Goal: Transaction & Acquisition: Purchase product/service

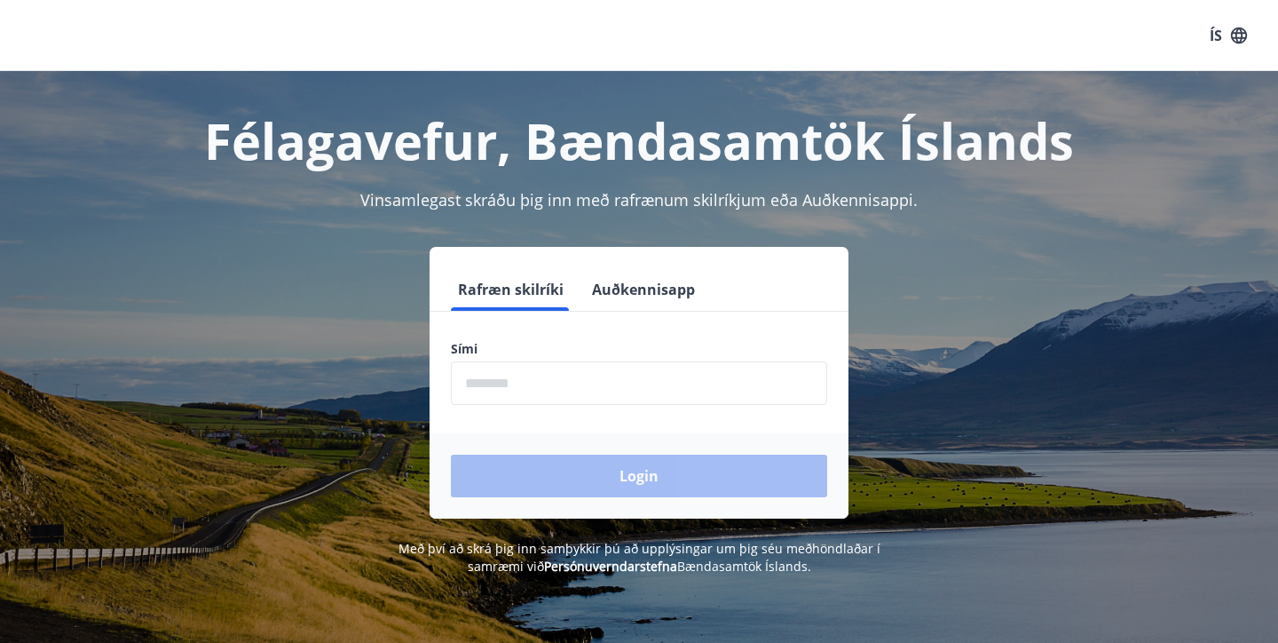
click at [556, 389] on input "phone" at bounding box center [639, 382] width 376 height 43
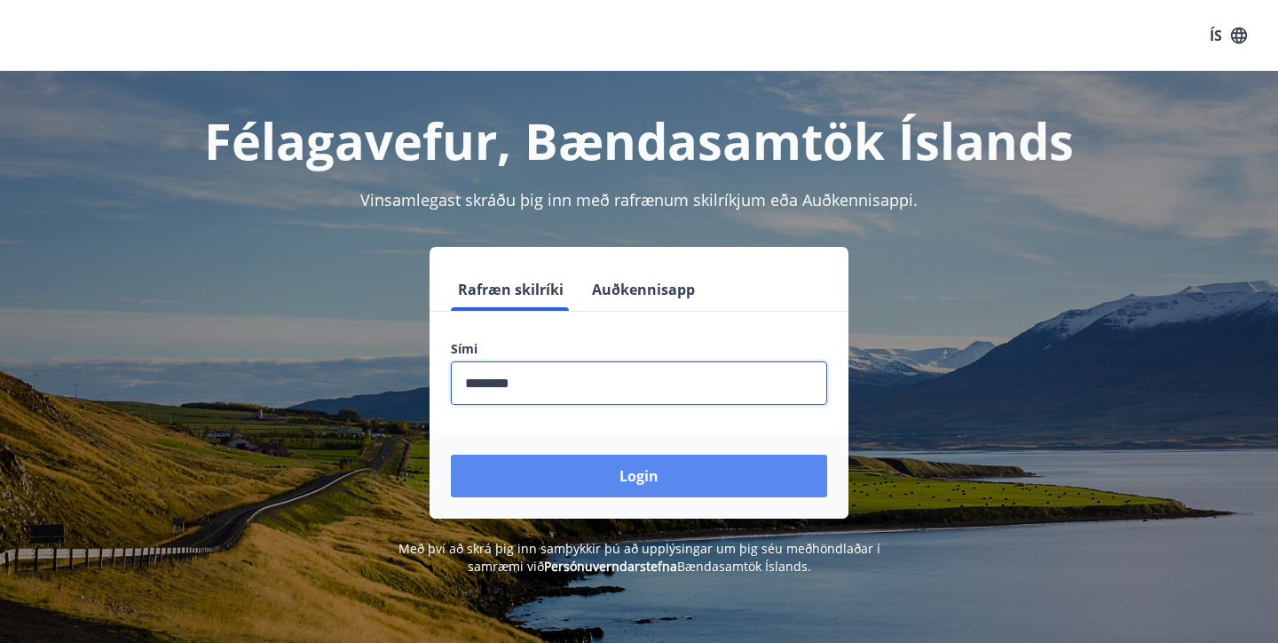
type input "********"
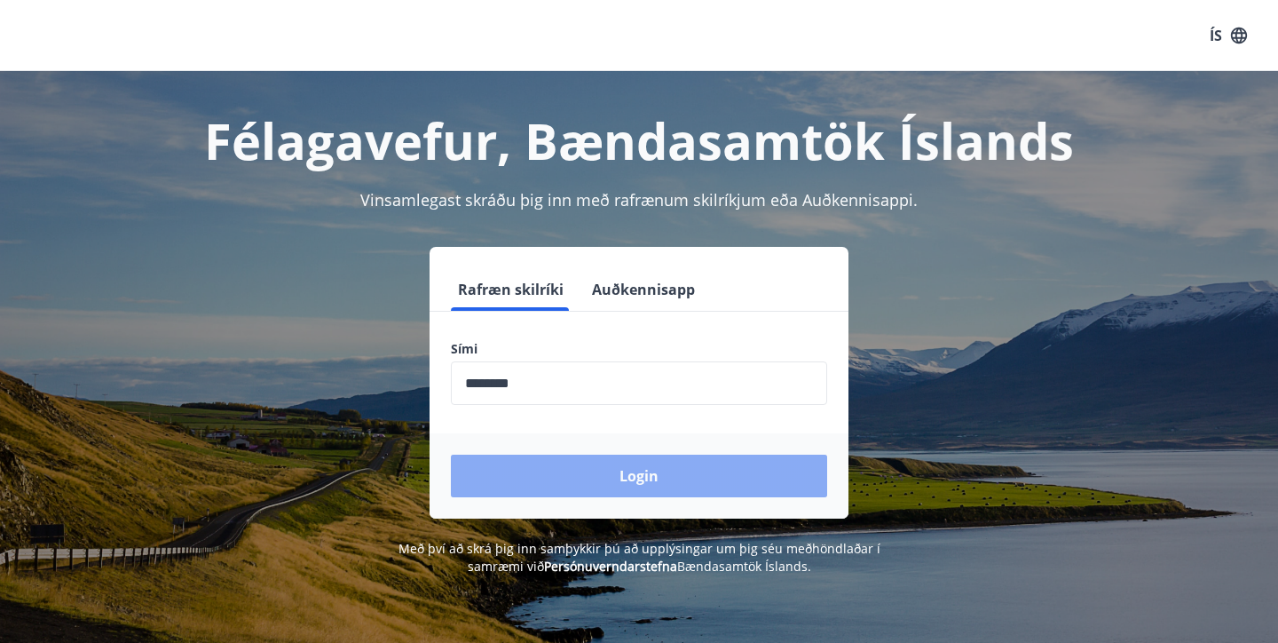
click at [581, 470] on button "Login" at bounding box center [639, 475] width 376 height 43
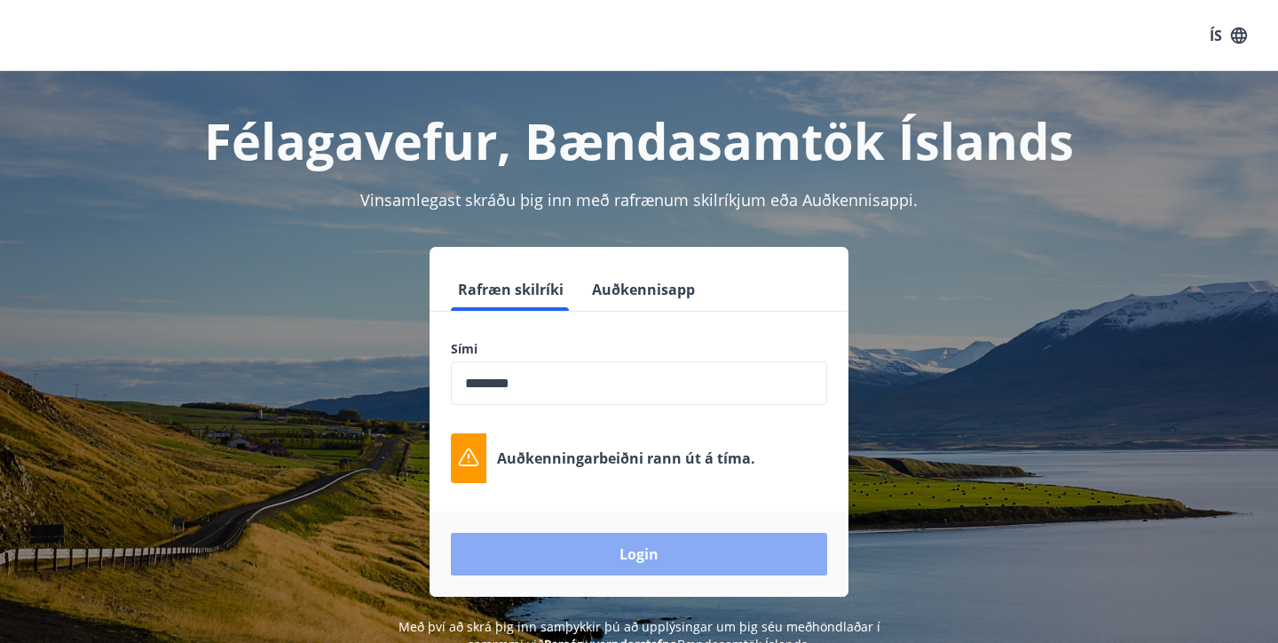
click at [678, 552] on button "Login" at bounding box center [639, 554] width 376 height 43
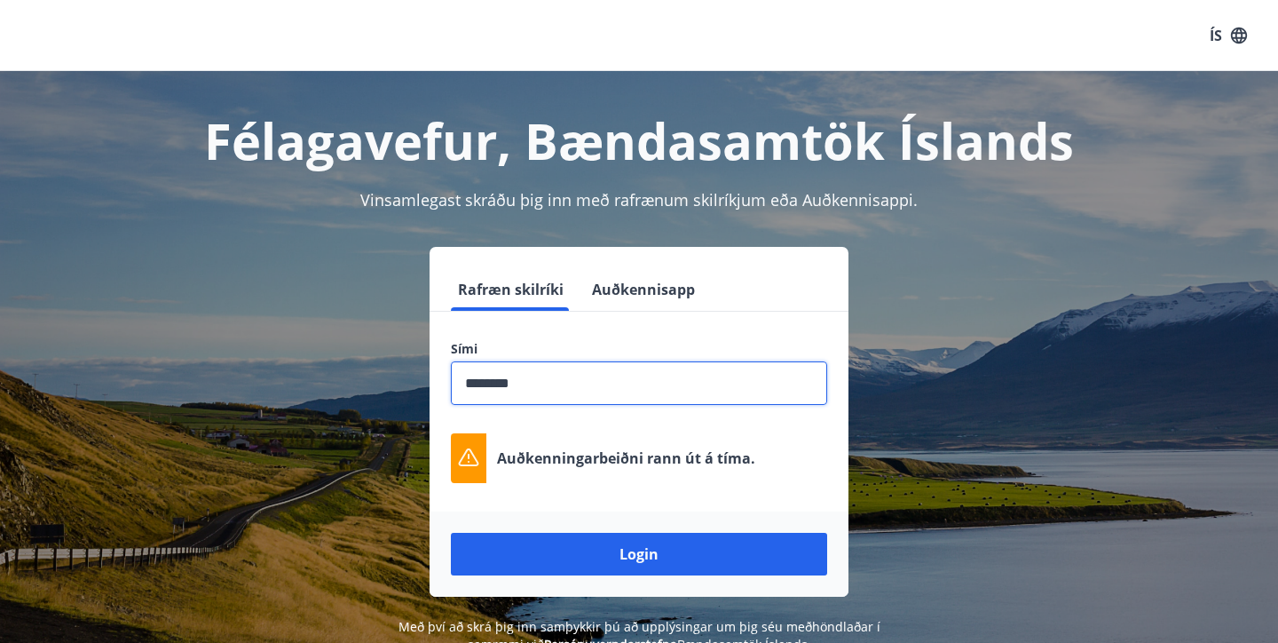
click at [613, 385] on input "phone" at bounding box center [639, 382] width 376 height 43
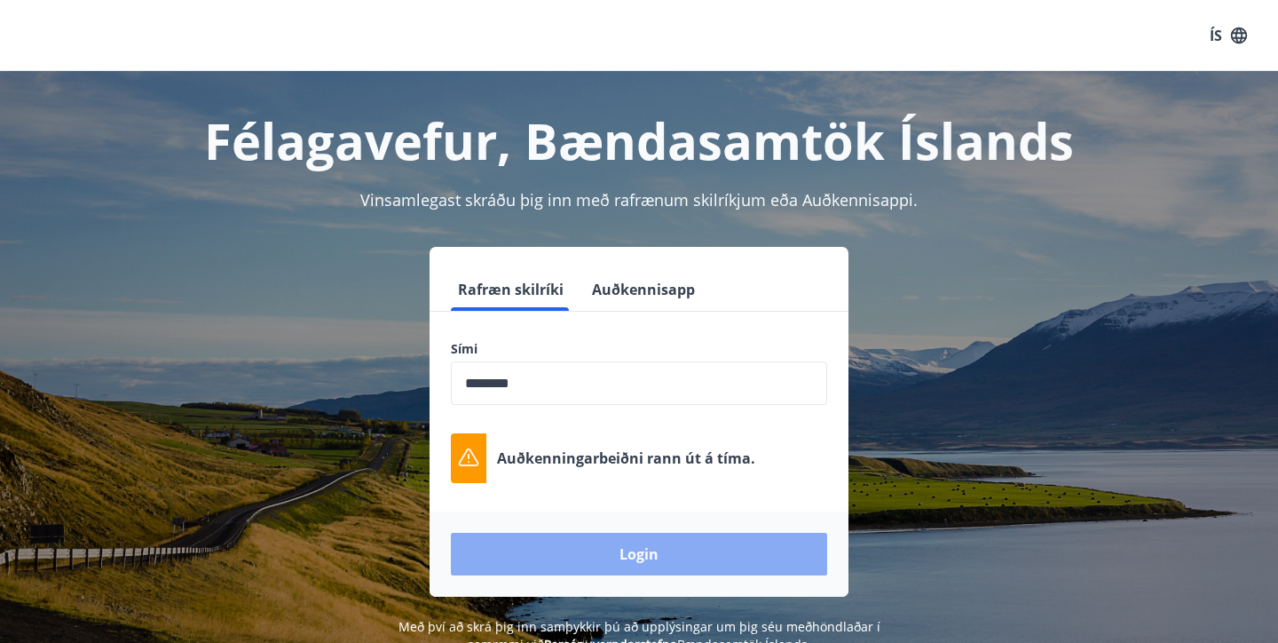
click at [602, 563] on button "Login" at bounding box center [639, 554] width 376 height 43
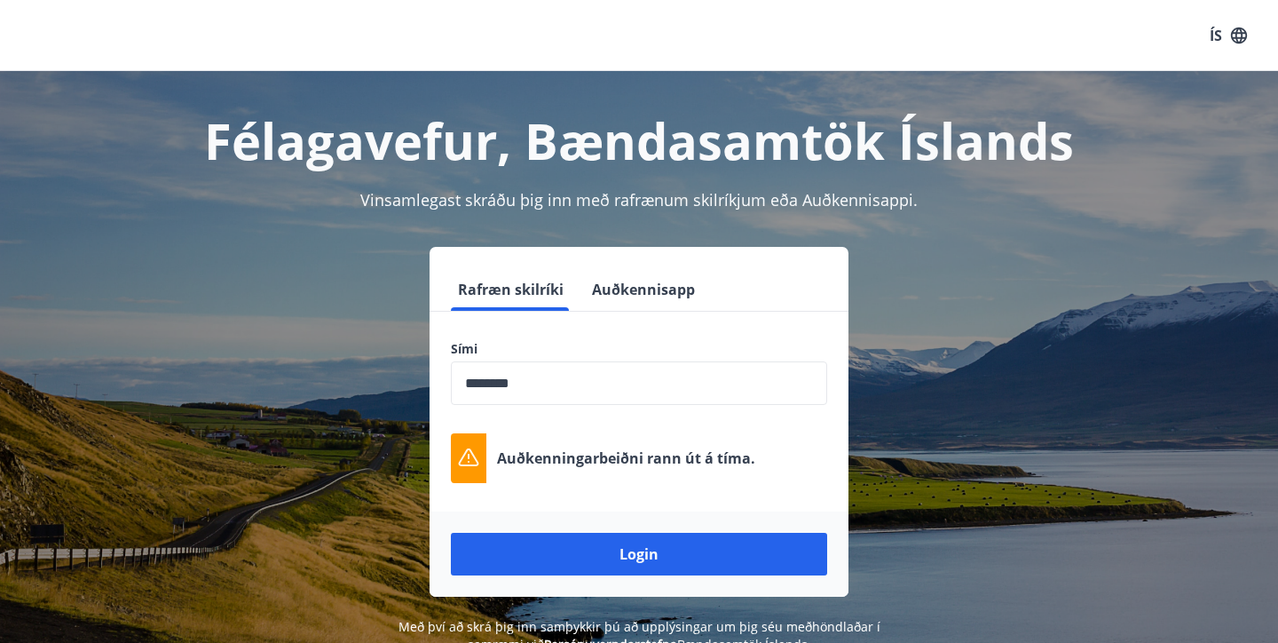
click at [636, 289] on button "Auðkennisapp" at bounding box center [643, 289] width 117 height 43
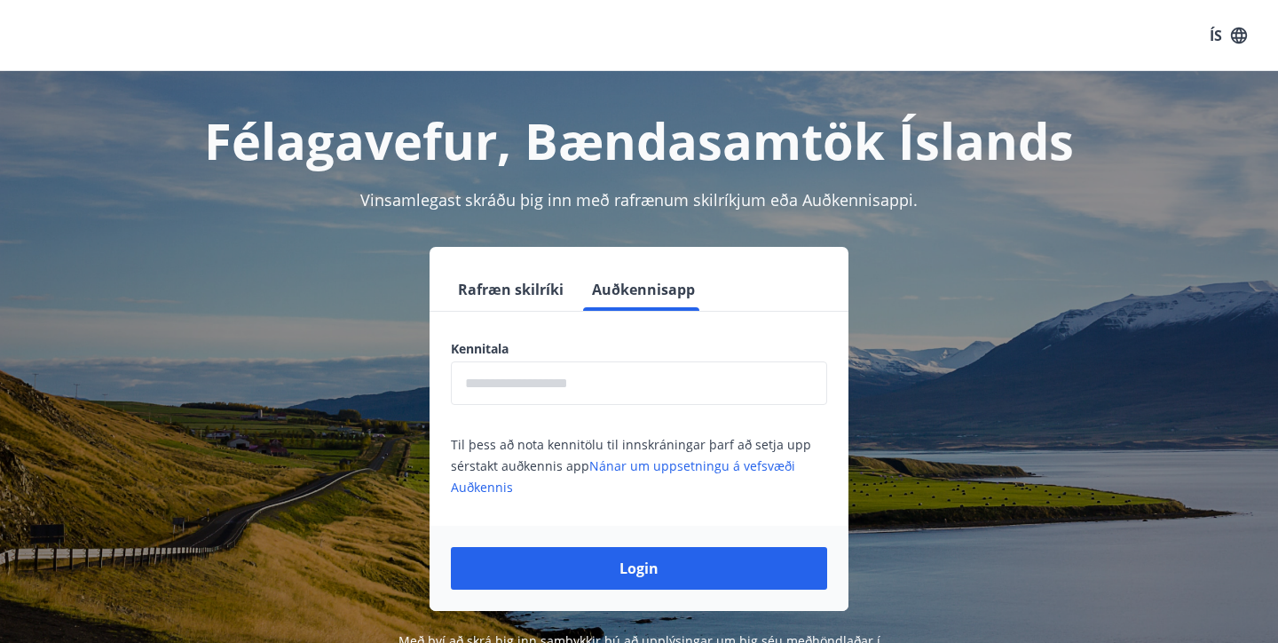
click at [606, 384] on input "text" at bounding box center [639, 382] width 376 height 43
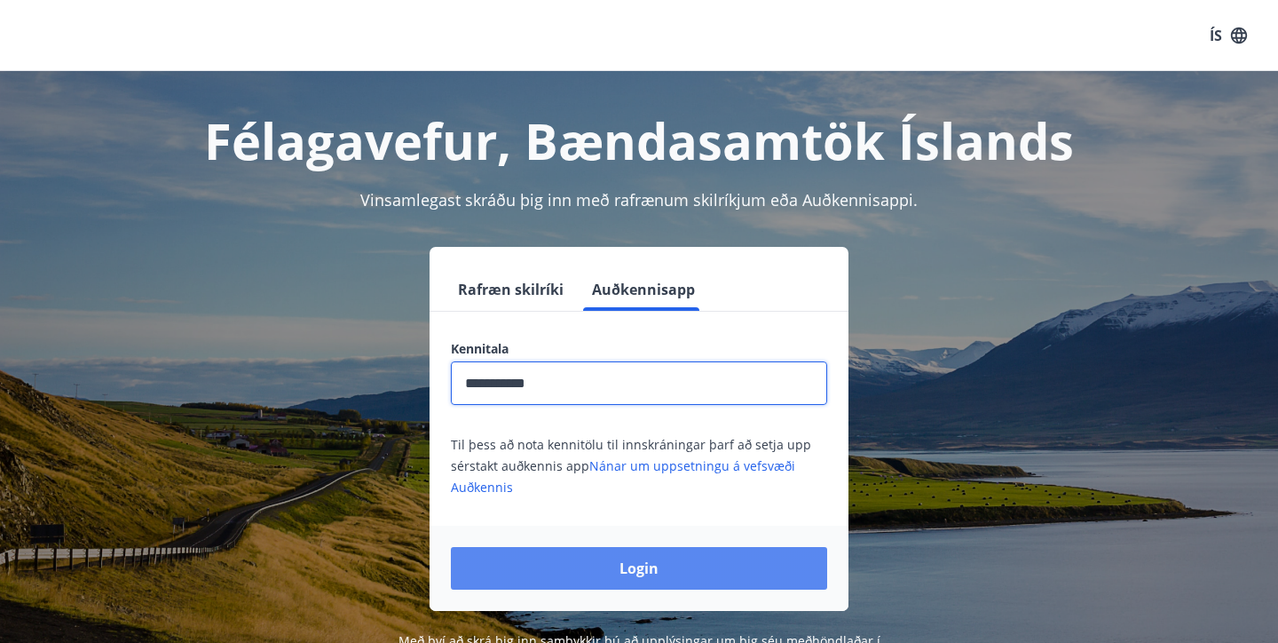
type input "**********"
click at [606, 566] on button "Login" at bounding box center [639, 568] width 376 height 43
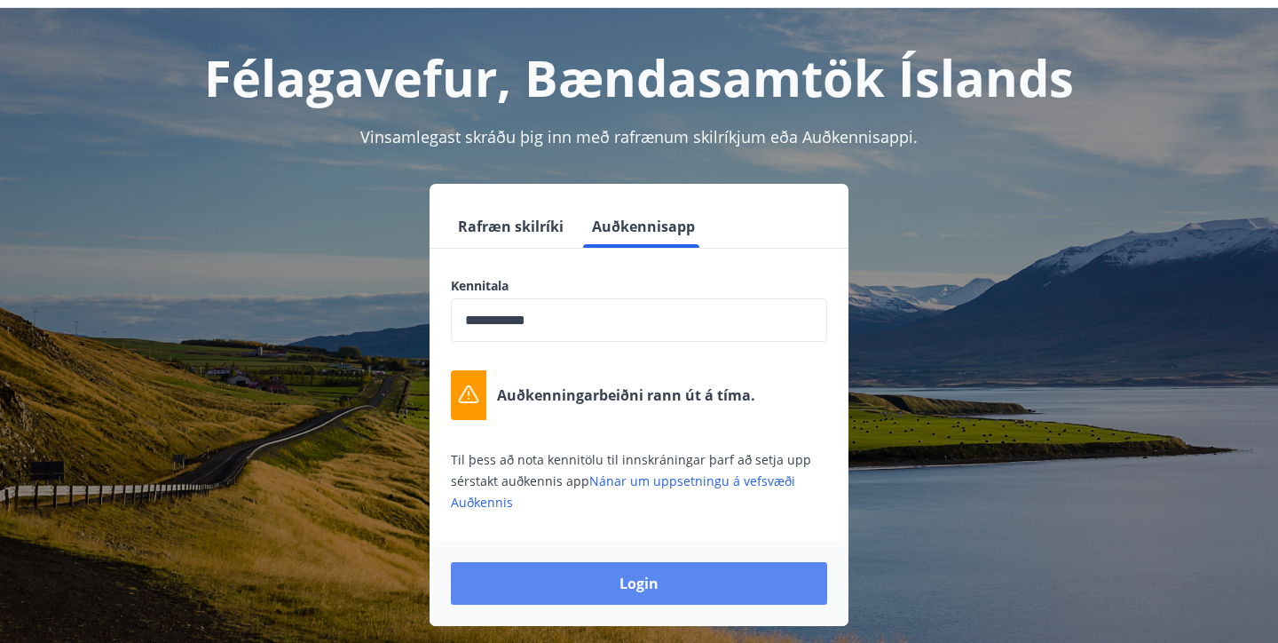
scroll to position [67, 0]
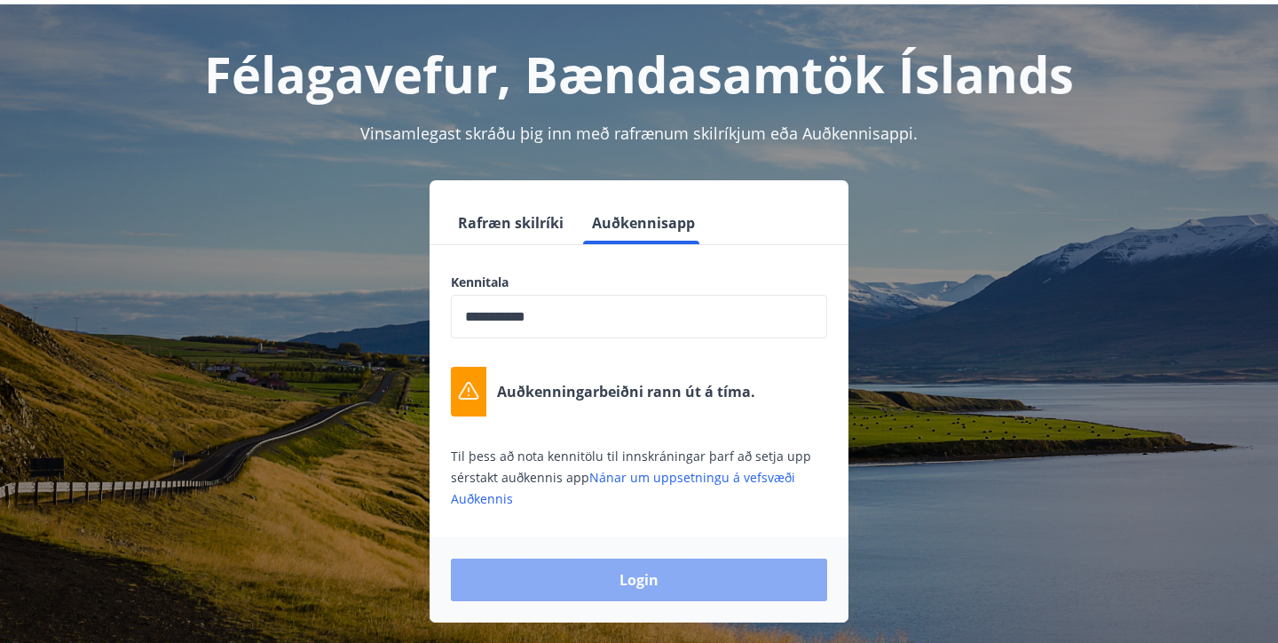
click at [612, 586] on button "Login" at bounding box center [639, 579] width 376 height 43
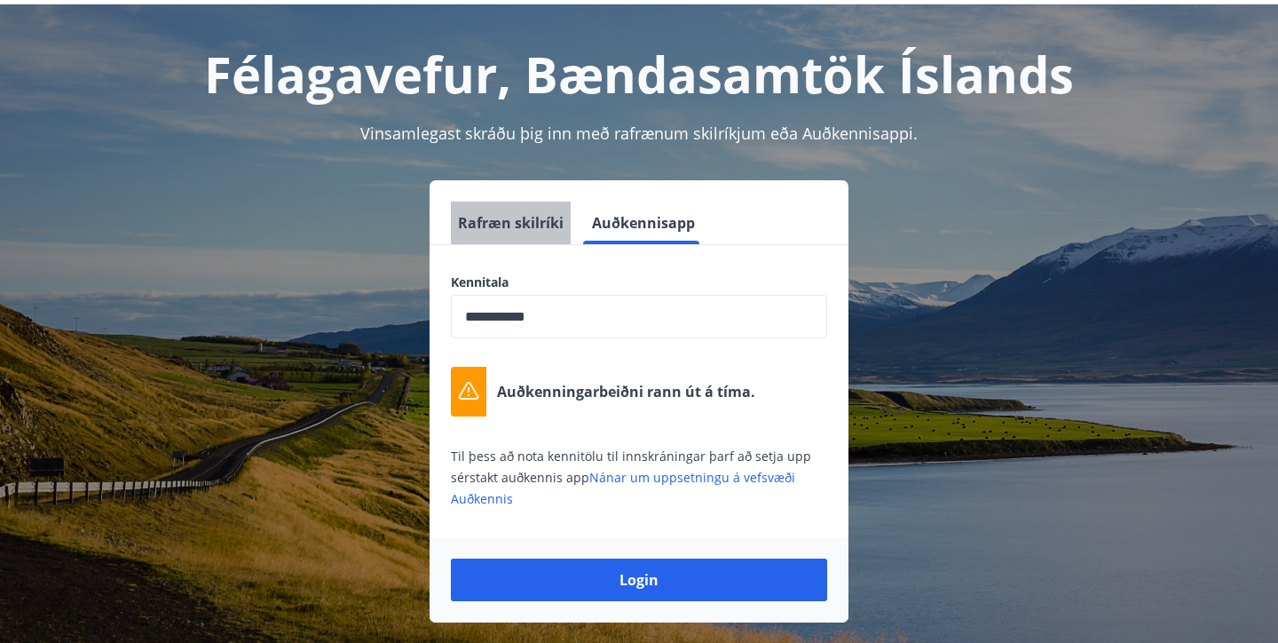
click at [533, 227] on button "Rafræn skilríki" at bounding box center [511, 222] width 120 height 43
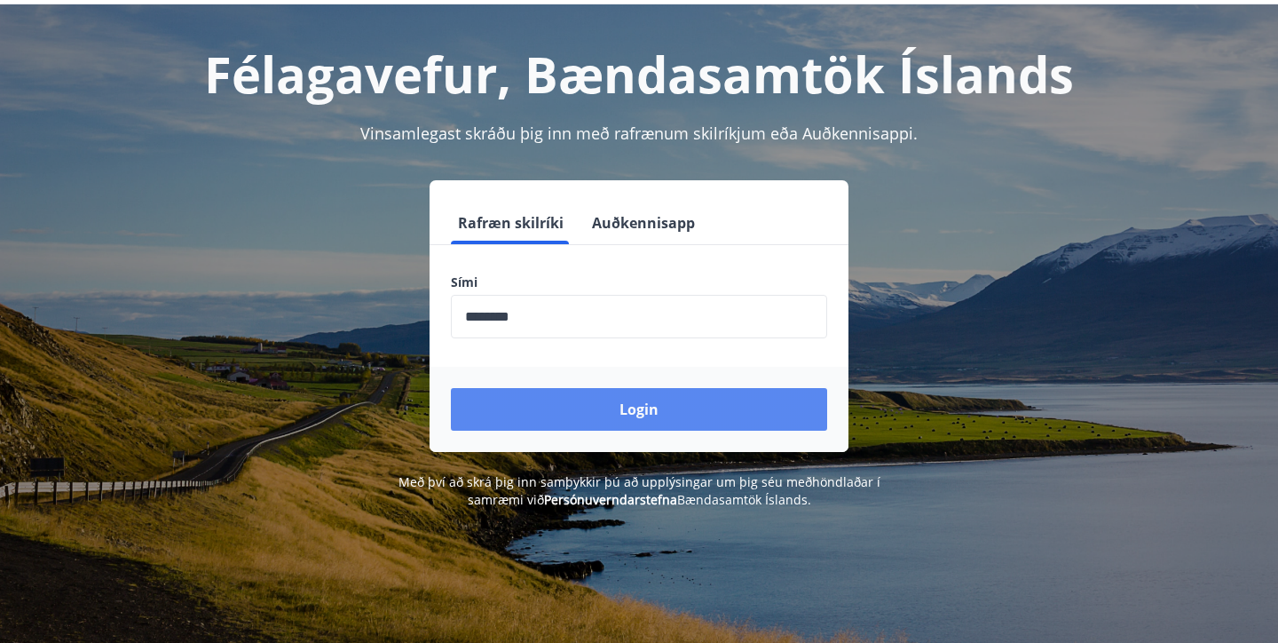
click at [554, 415] on button "Login" at bounding box center [639, 409] width 376 height 43
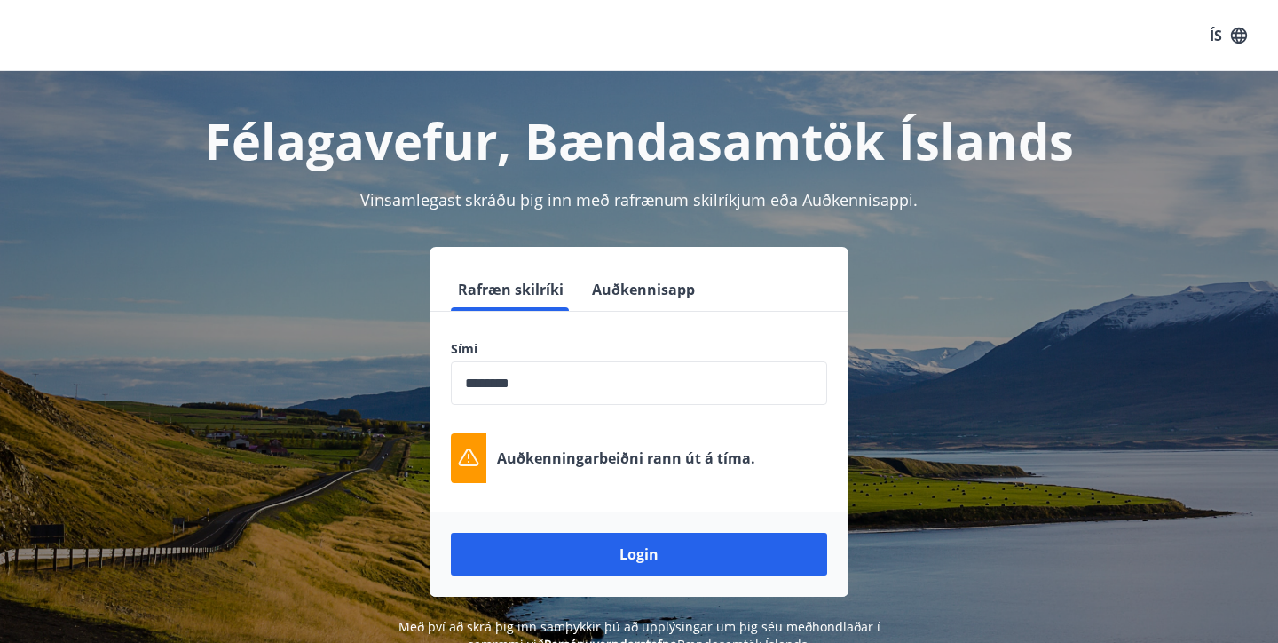
scroll to position [0, 0]
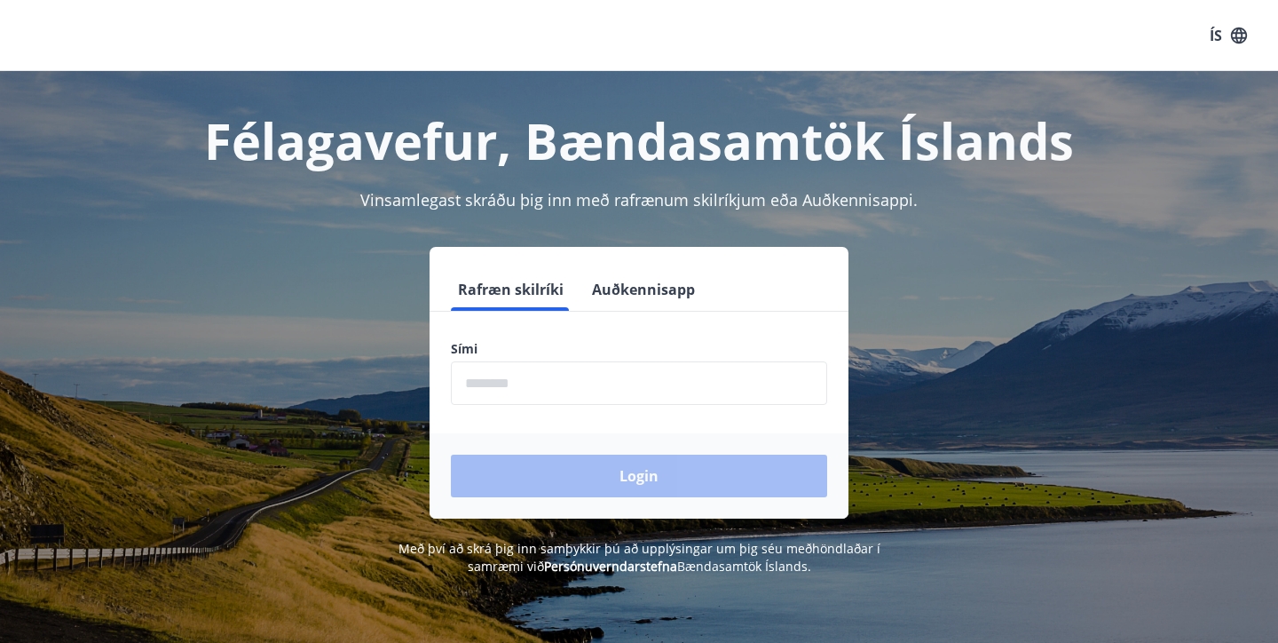
click at [526, 388] on input "phone" at bounding box center [639, 382] width 376 height 43
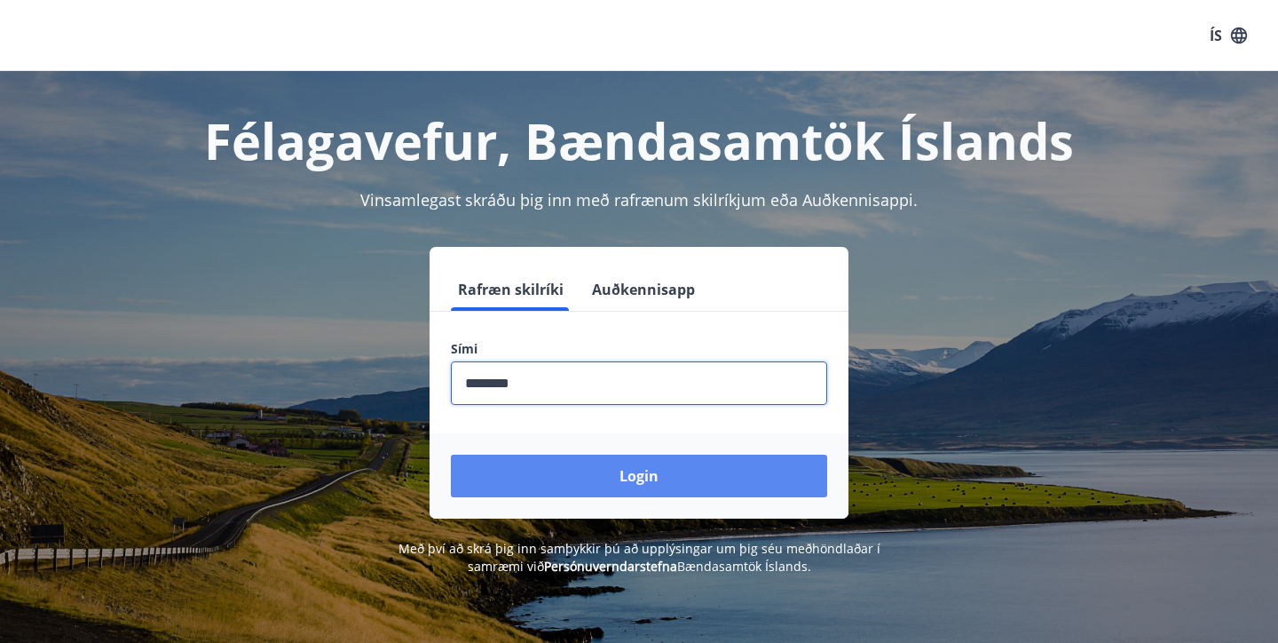
type input "********"
click at [577, 481] on button "Login" at bounding box center [639, 475] width 376 height 43
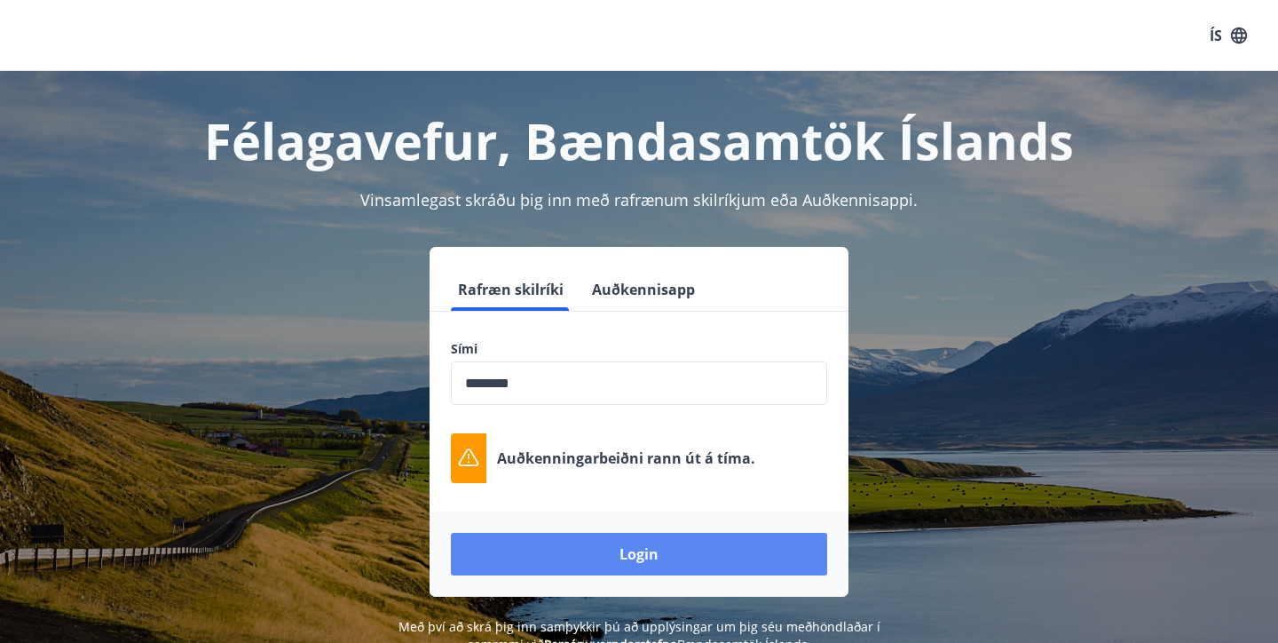
click at [501, 553] on button "Login" at bounding box center [639, 554] width 376 height 43
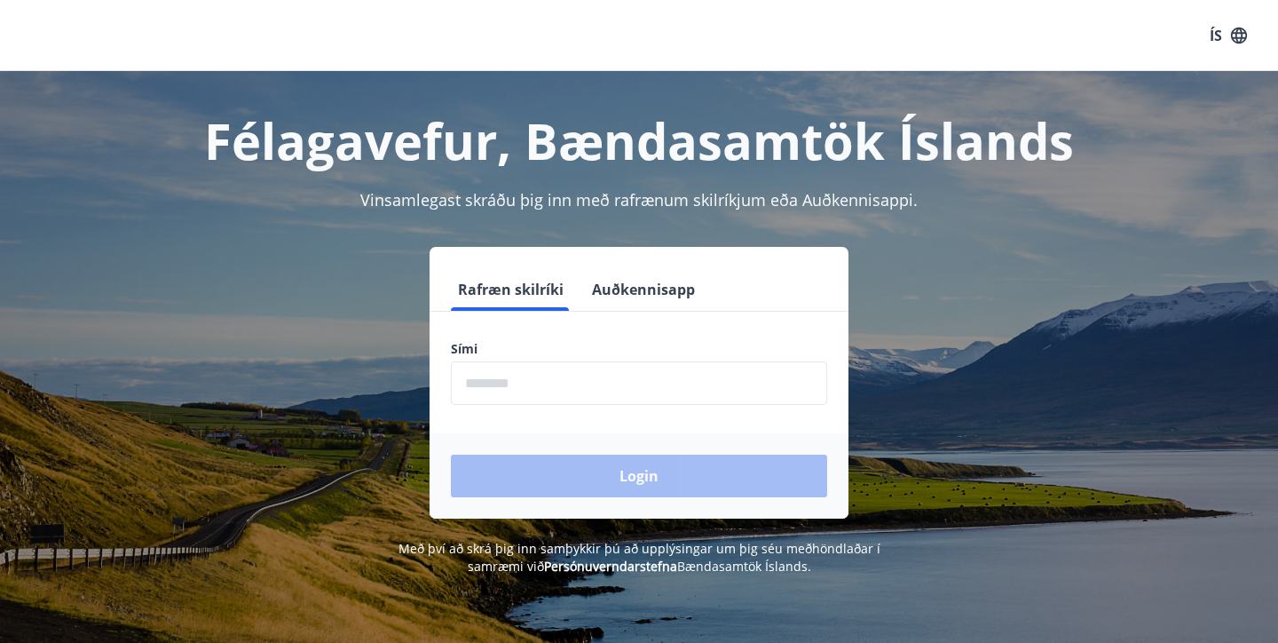
click at [484, 375] on input "phone" at bounding box center [639, 382] width 376 height 43
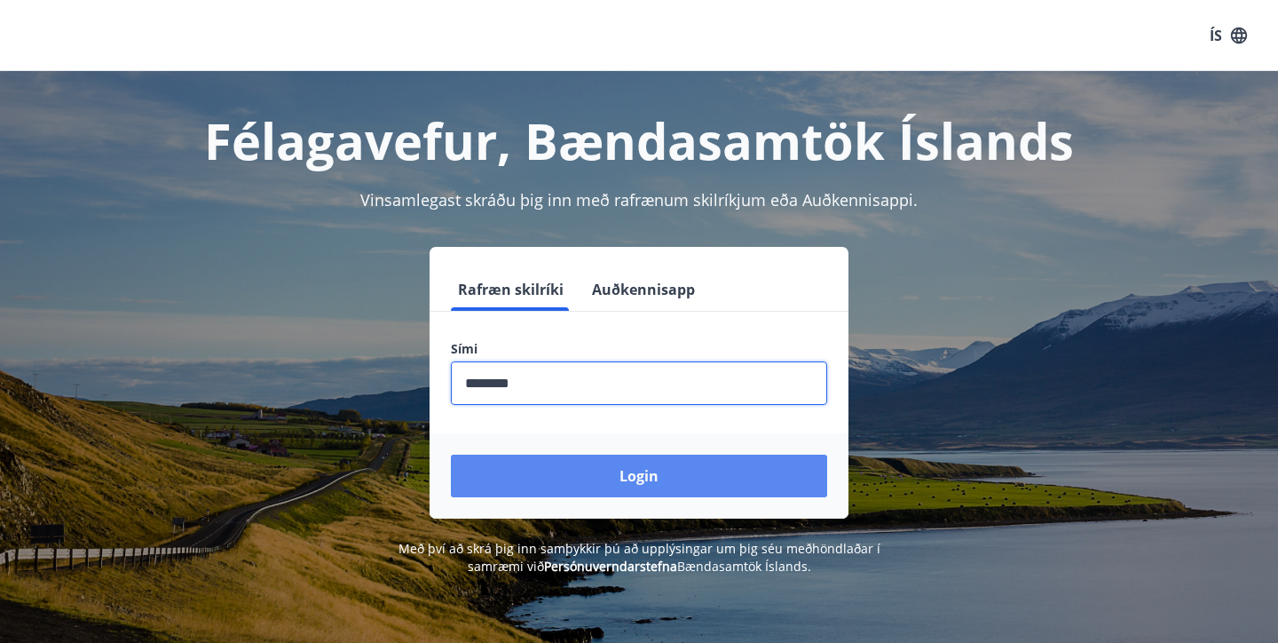
type input "********"
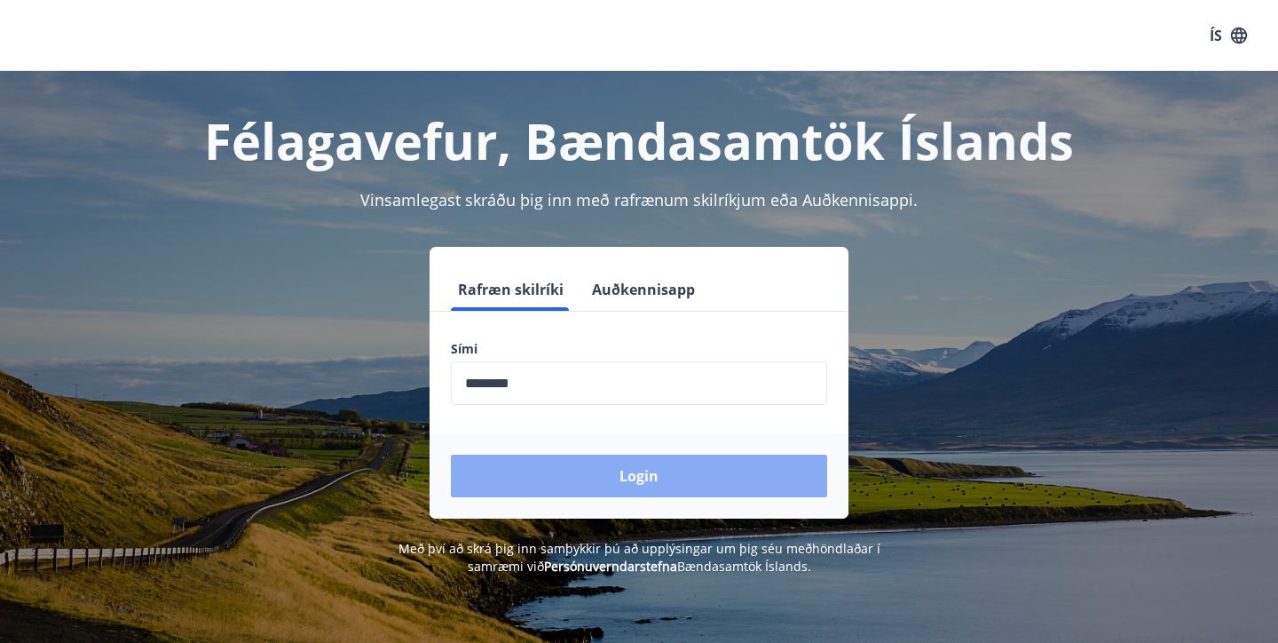
click at [509, 483] on button "Login" at bounding box center [639, 475] width 376 height 43
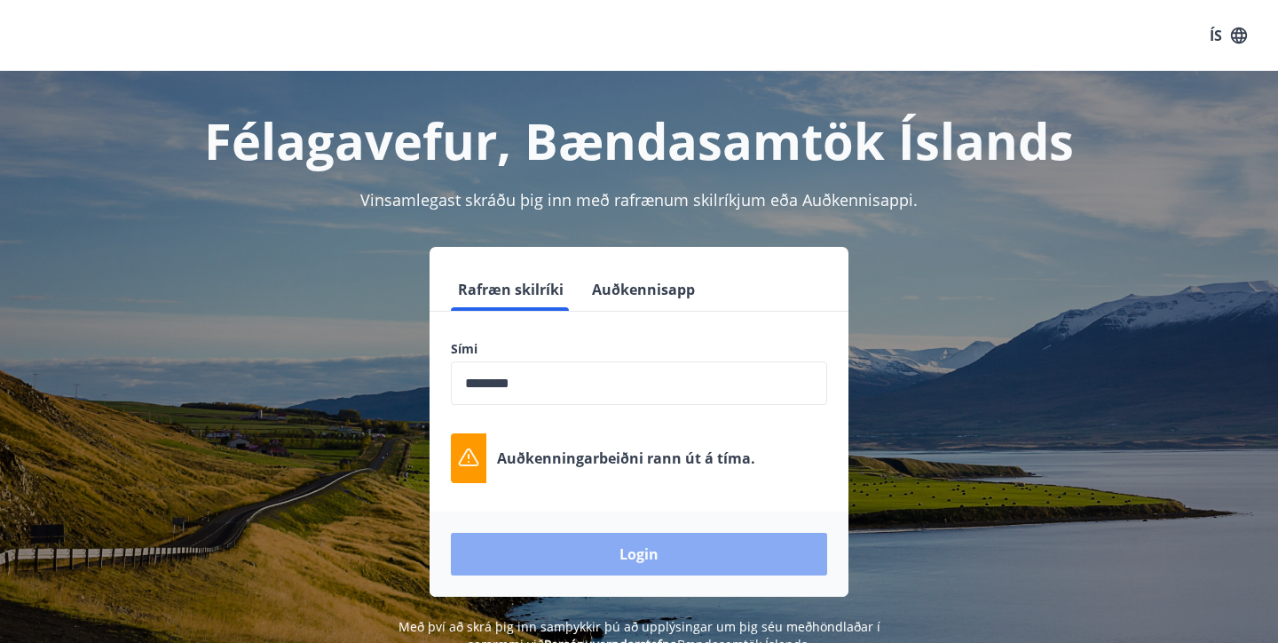
click at [698, 551] on button "Login" at bounding box center [639, 554] width 376 height 43
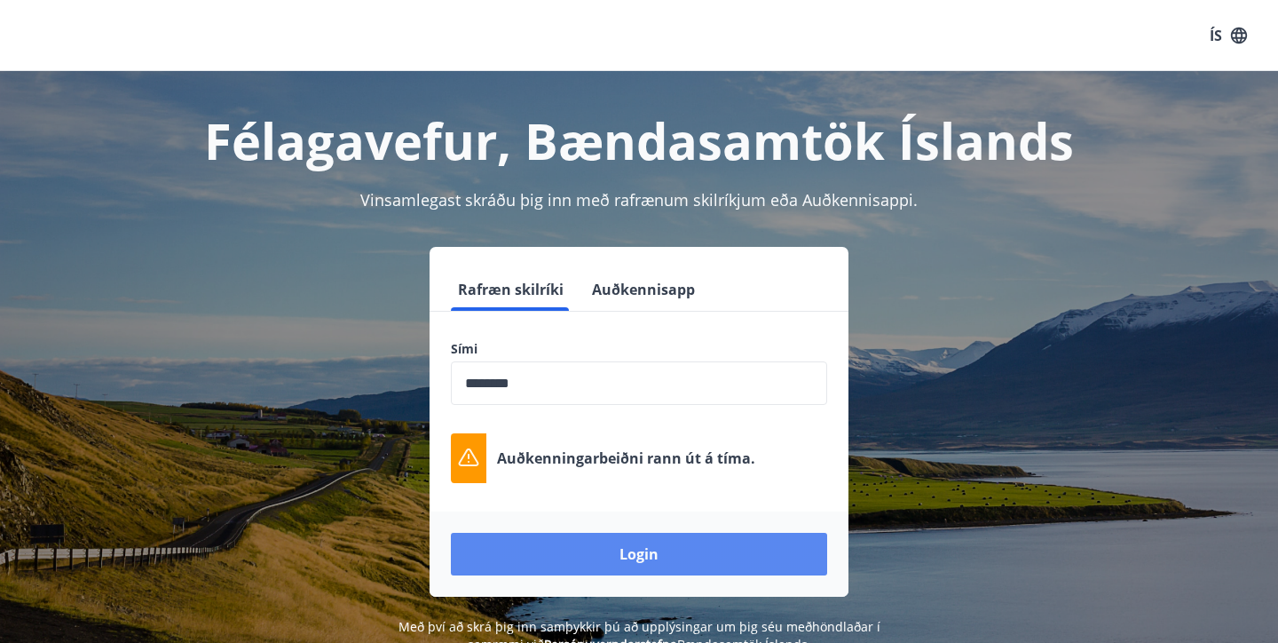
click at [653, 556] on button "Login" at bounding box center [639, 554] width 376 height 43
click at [611, 552] on button "Login" at bounding box center [639, 554] width 376 height 43
click at [677, 546] on button "Login" at bounding box center [639, 554] width 376 height 43
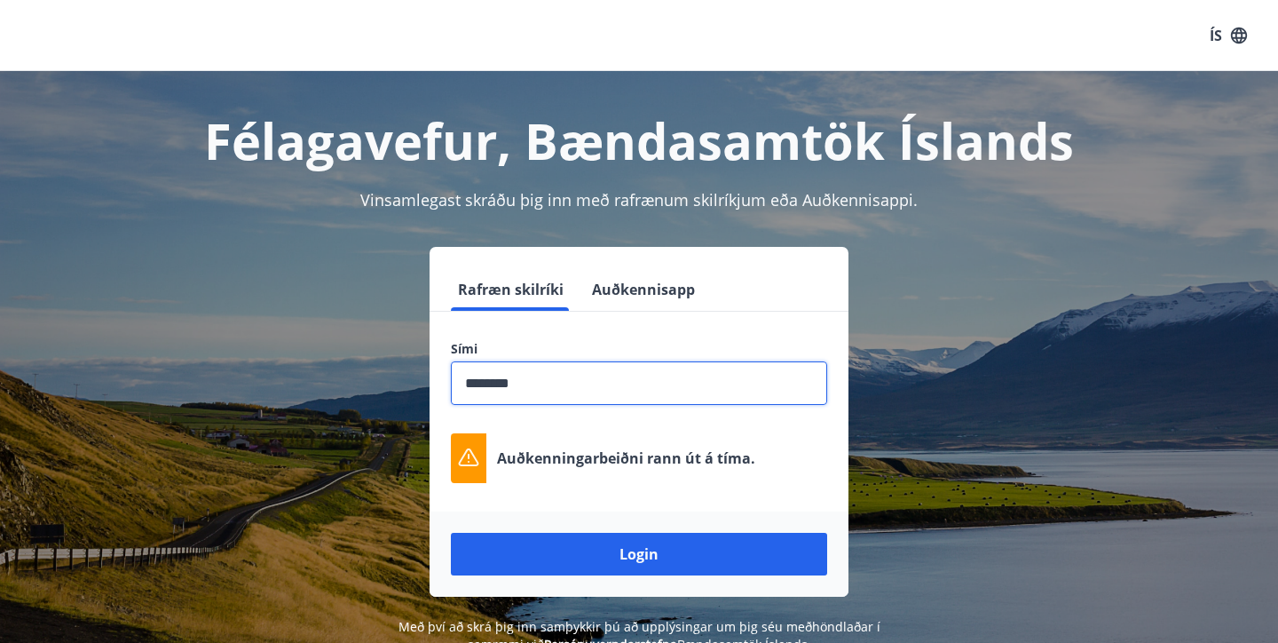
click at [530, 380] on input "phone" at bounding box center [639, 382] width 376 height 43
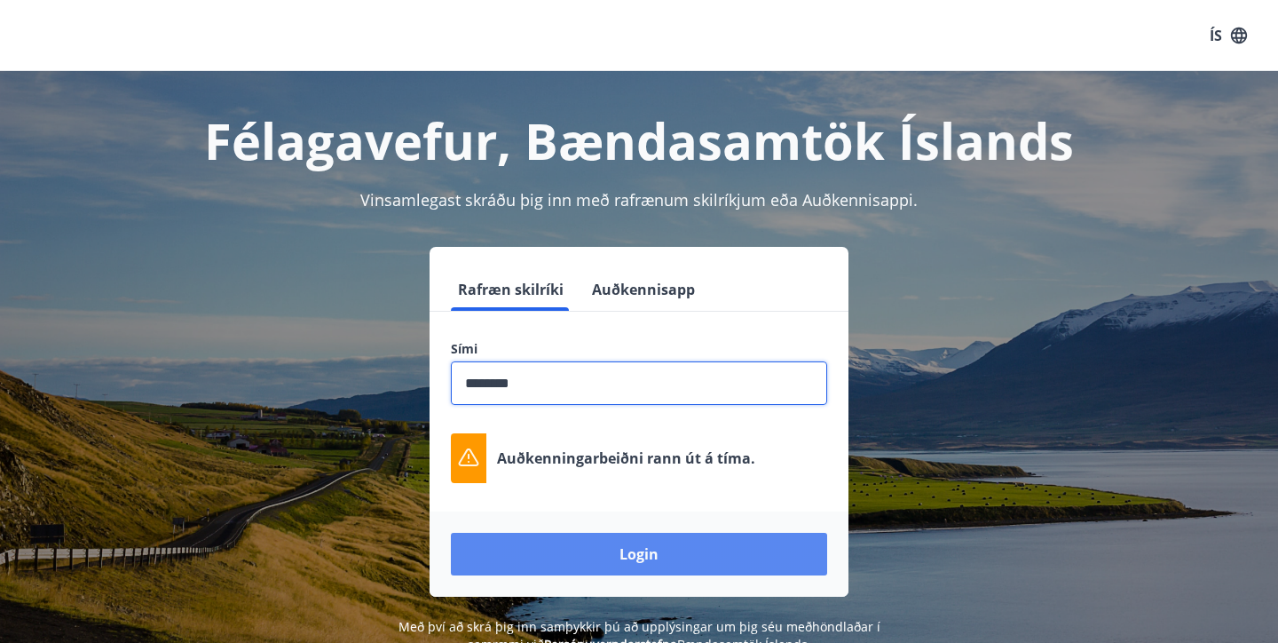
click at [558, 542] on button "Login" at bounding box center [639, 554] width 376 height 43
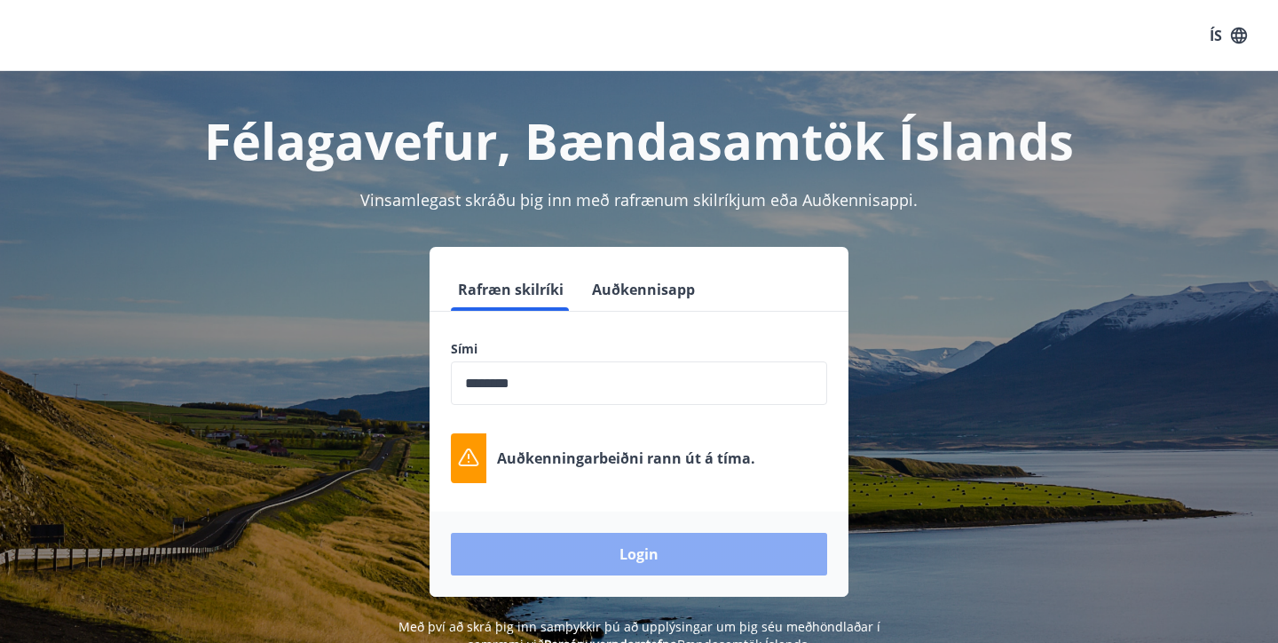
click at [604, 548] on button "Login" at bounding box center [639, 554] width 376 height 43
click at [659, 554] on button "Login" at bounding box center [639, 554] width 376 height 43
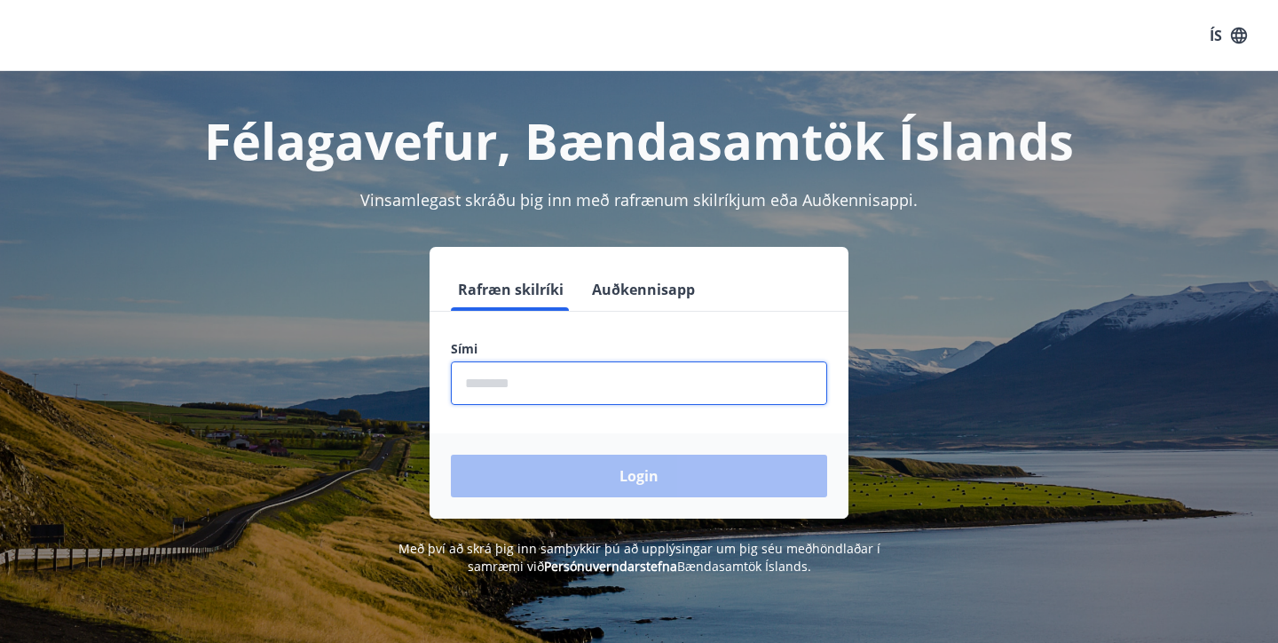
click at [600, 383] on input "phone" at bounding box center [639, 382] width 376 height 43
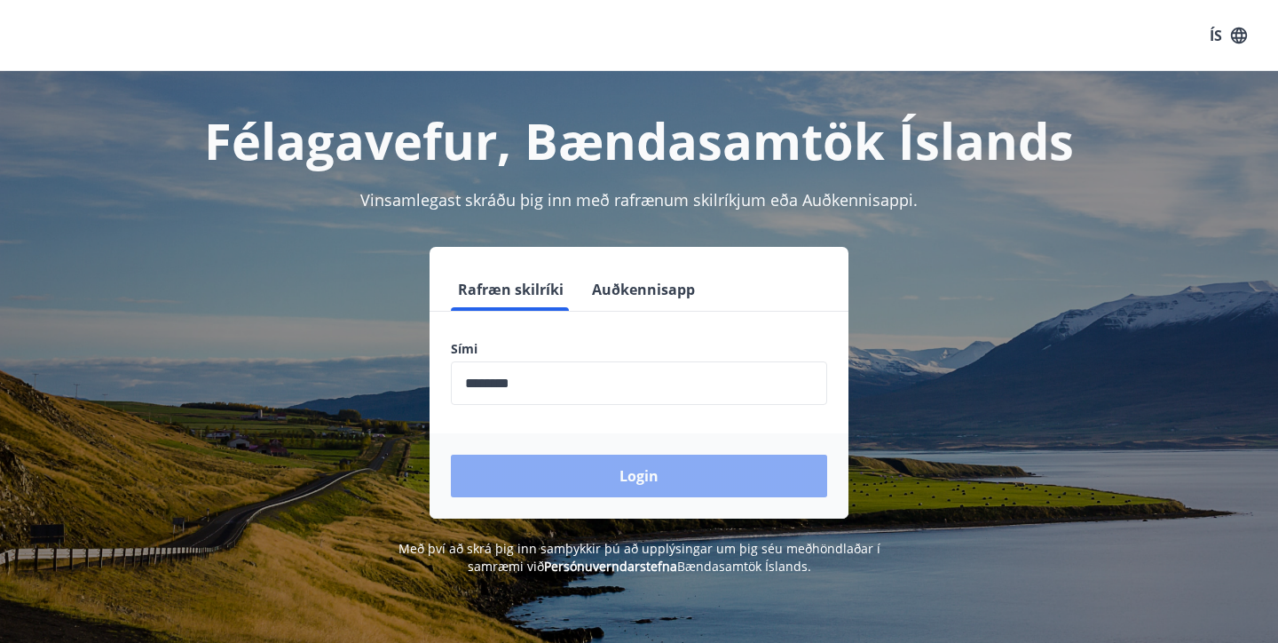
click at [618, 480] on button "Login" at bounding box center [639, 475] width 376 height 43
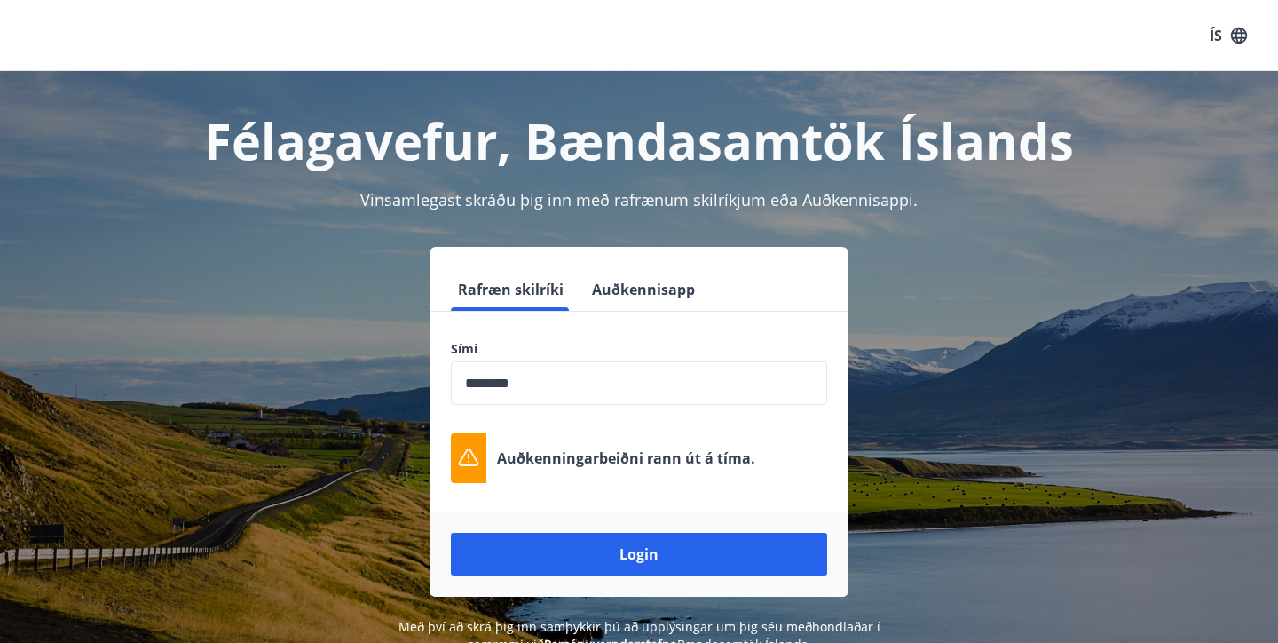
click at [567, 392] on input "phone" at bounding box center [639, 382] width 376 height 43
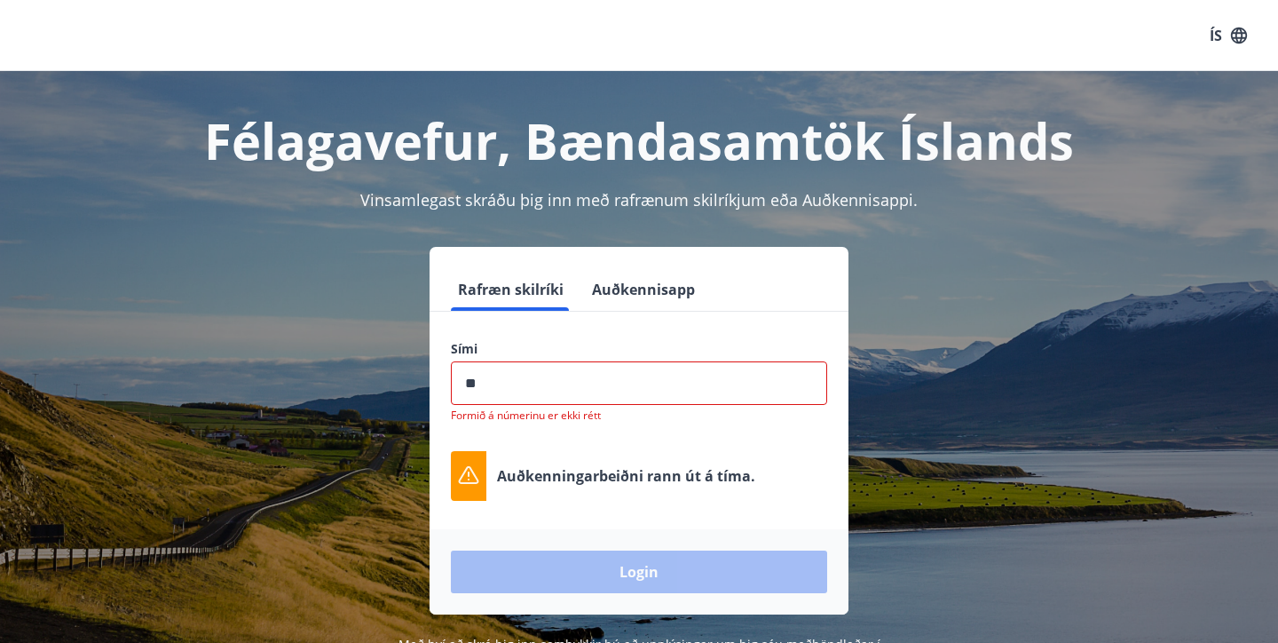
type input "*"
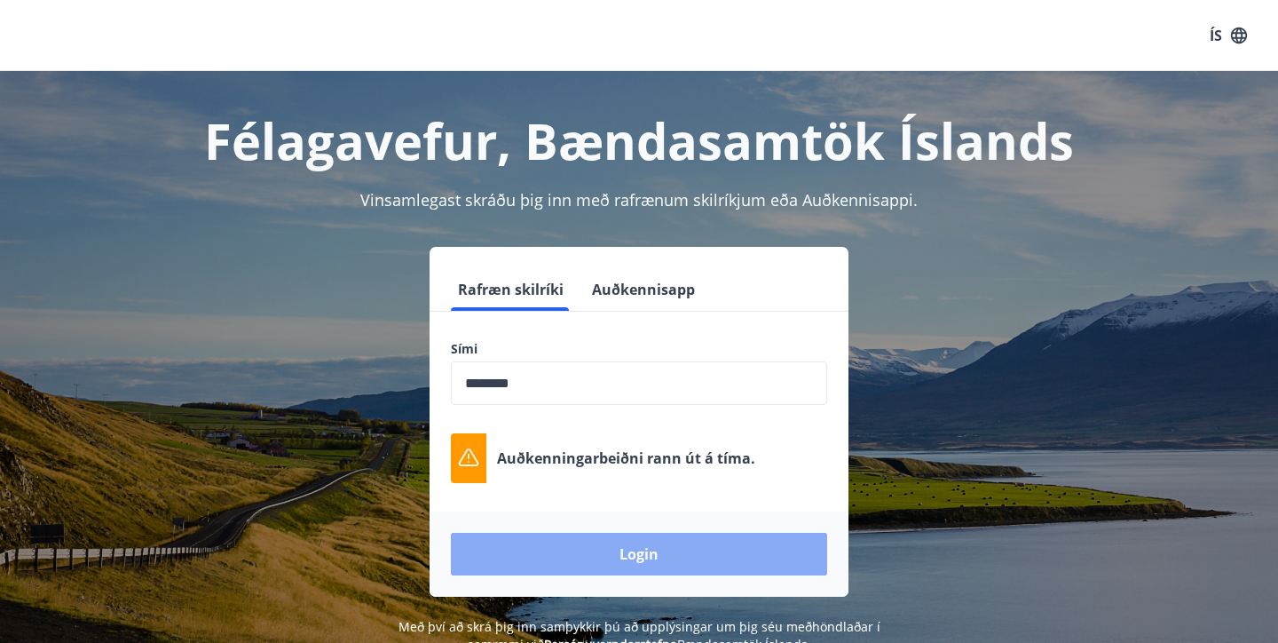
click at [558, 549] on button "Login" at bounding box center [639, 554] width 376 height 43
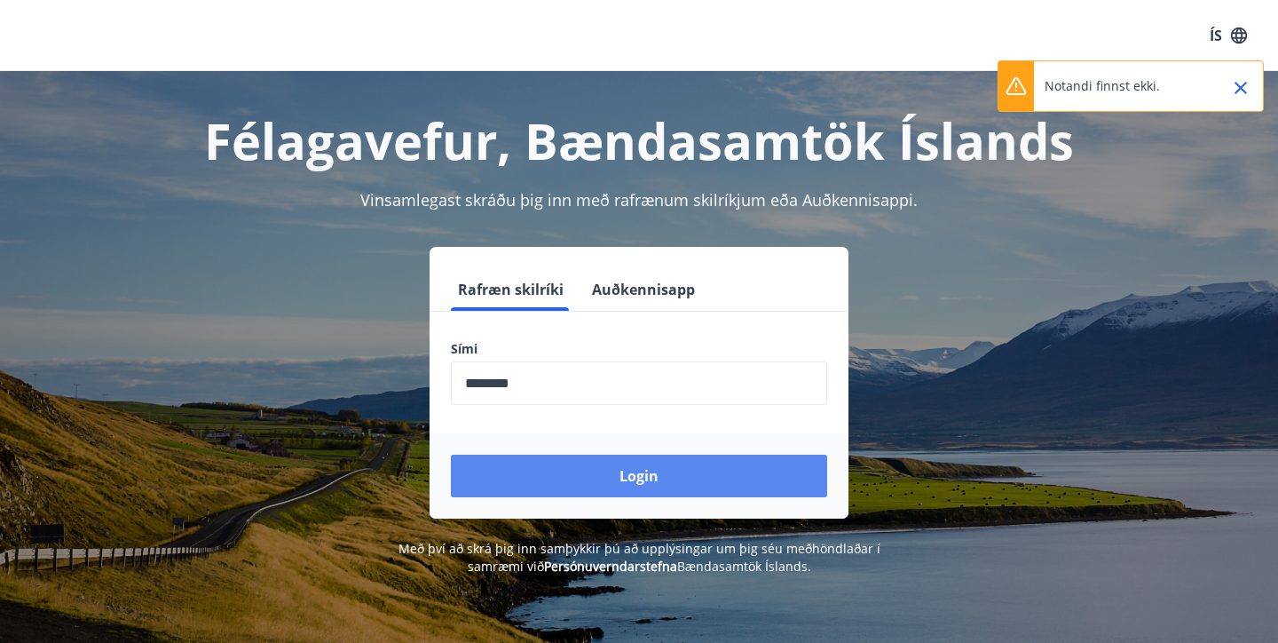
click at [640, 477] on button "Login" at bounding box center [639, 475] width 376 height 43
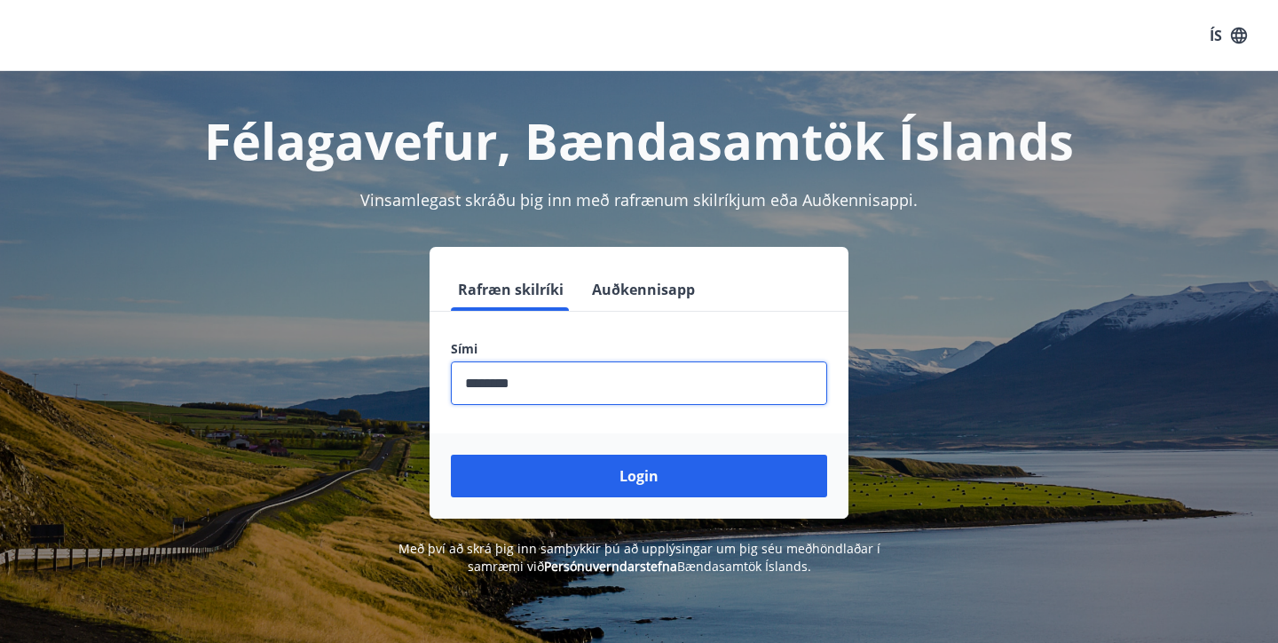
click at [549, 381] on input "phone" at bounding box center [639, 382] width 376 height 43
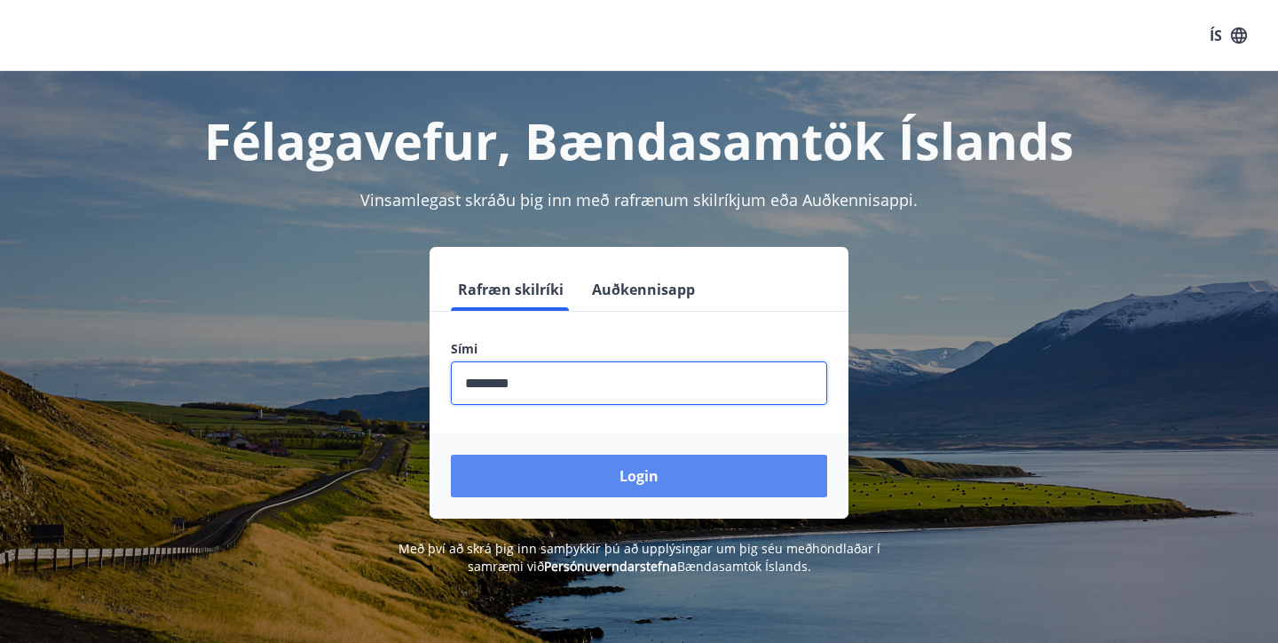
type input "********"
click at [558, 477] on button "Login" at bounding box center [639, 475] width 376 height 43
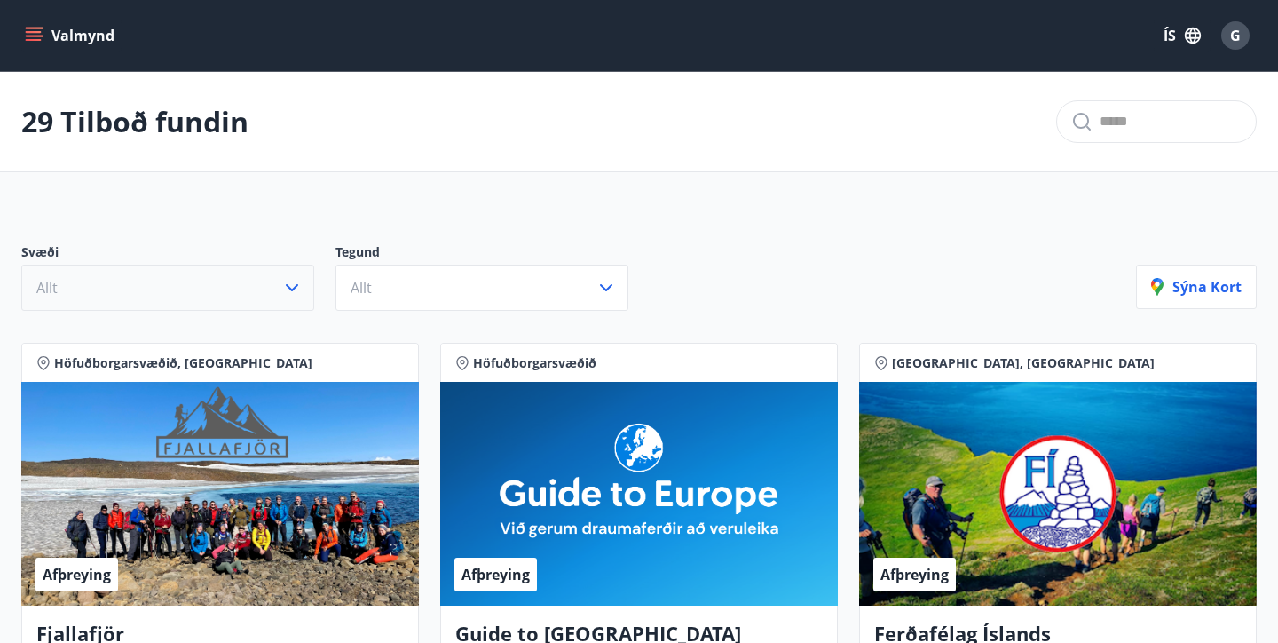
click at [290, 289] on icon "button" at bounding box center [292, 287] width 12 height 7
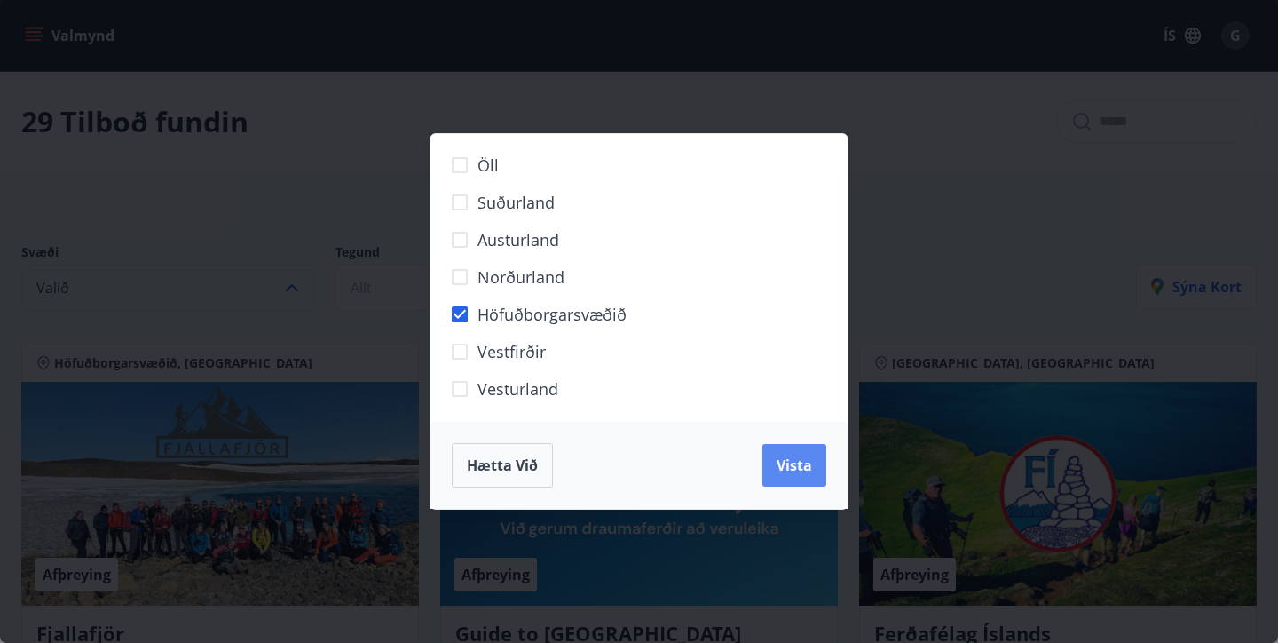
click at [793, 463] on span "Vista" at bounding box center [795, 465] width 36 height 20
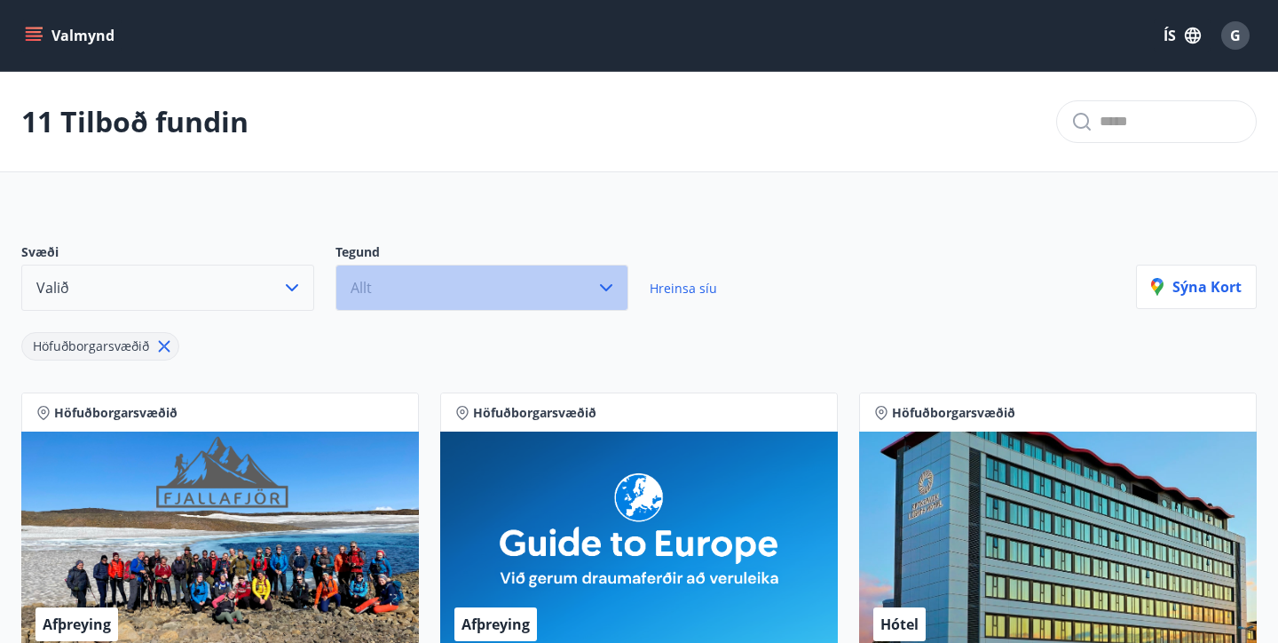
click at [609, 285] on icon "button" at bounding box center [606, 287] width 21 height 21
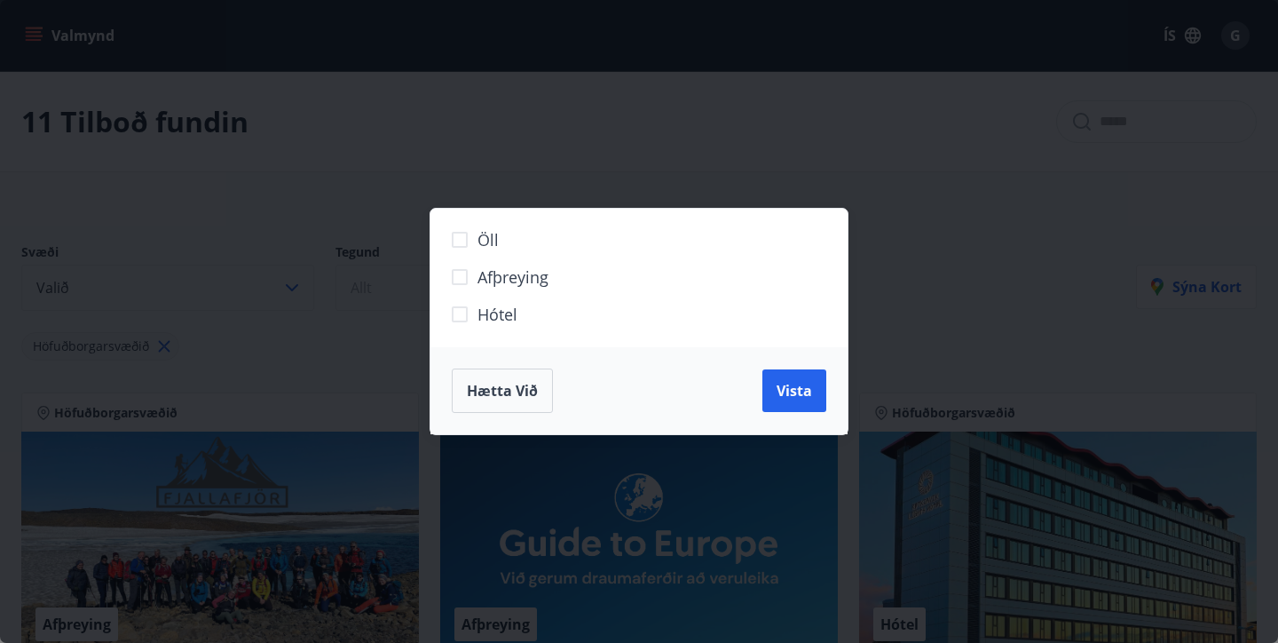
click at [480, 389] on span "Hætta við" at bounding box center [502, 391] width 71 height 20
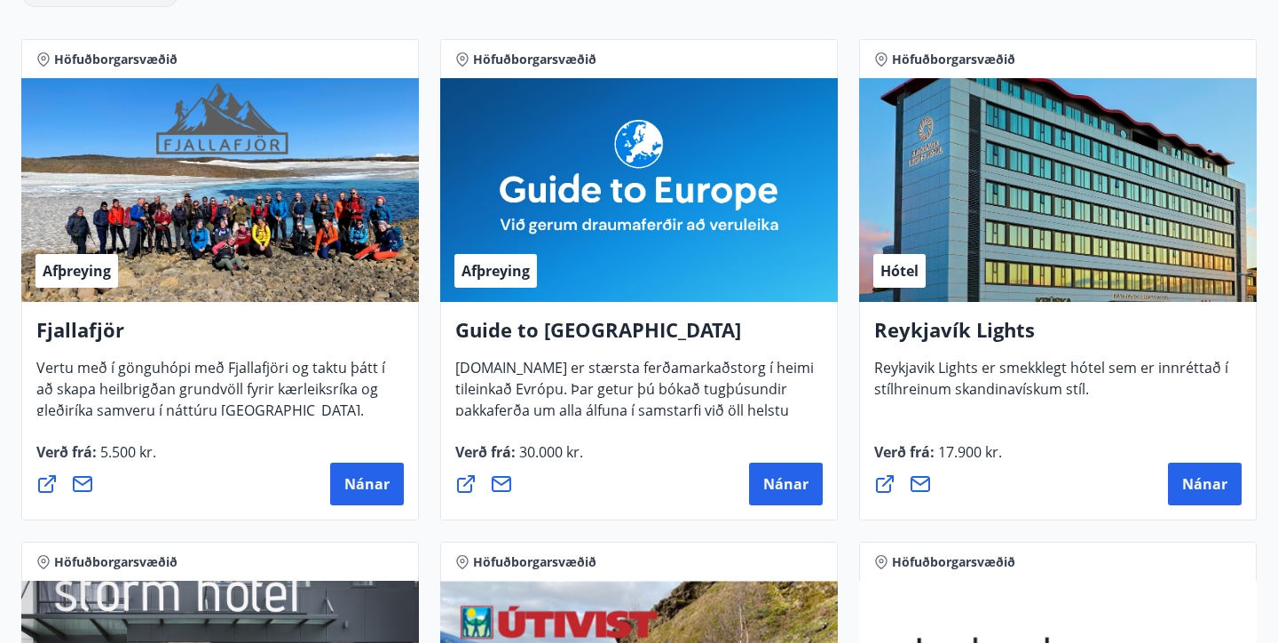
scroll to position [354, 0]
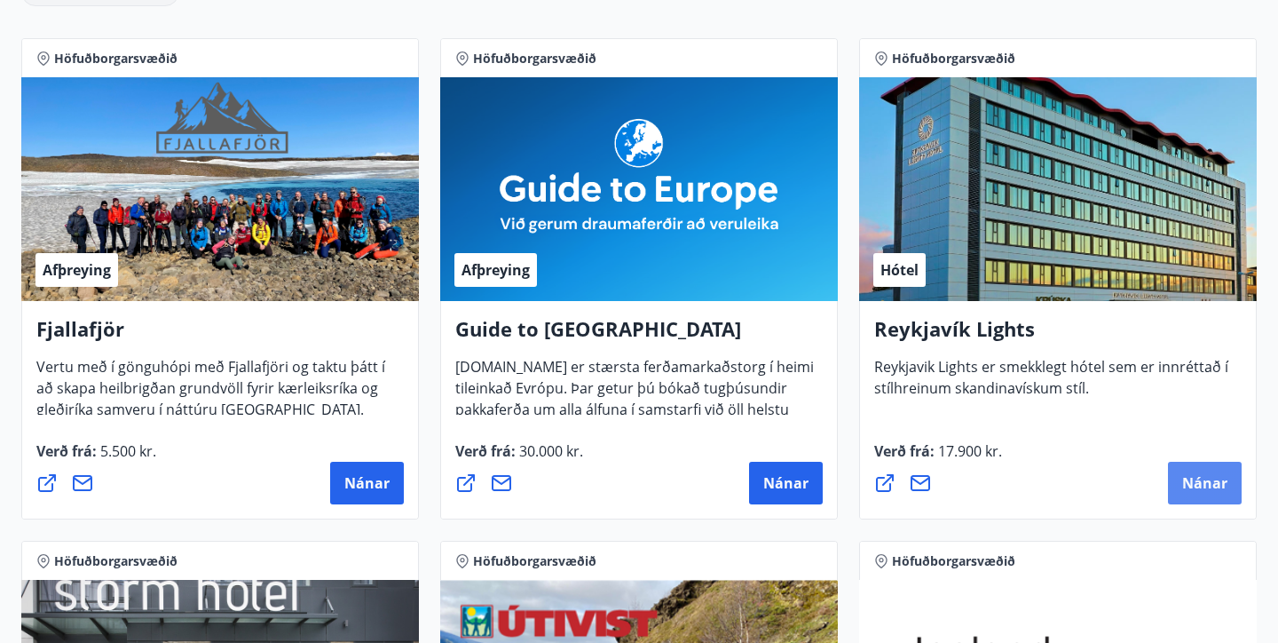
click at [1202, 483] on span "Nánar" at bounding box center [1204, 483] width 45 height 20
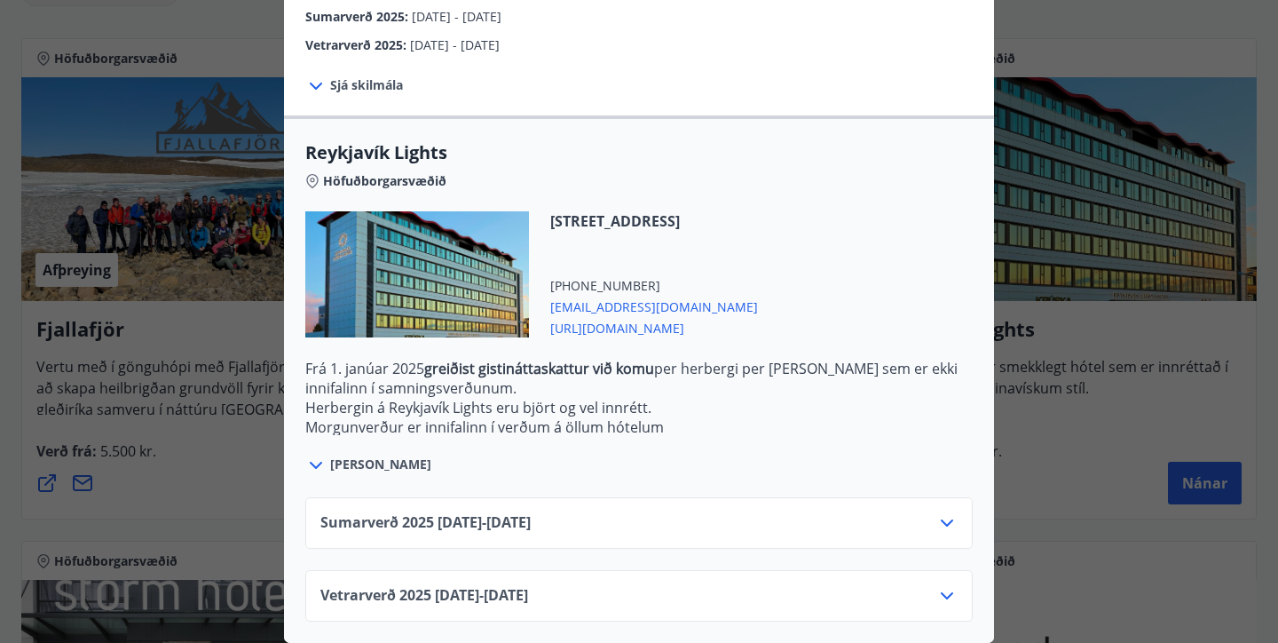
scroll to position [463, 0]
click at [947, 599] on icon at bounding box center [946, 595] width 21 height 21
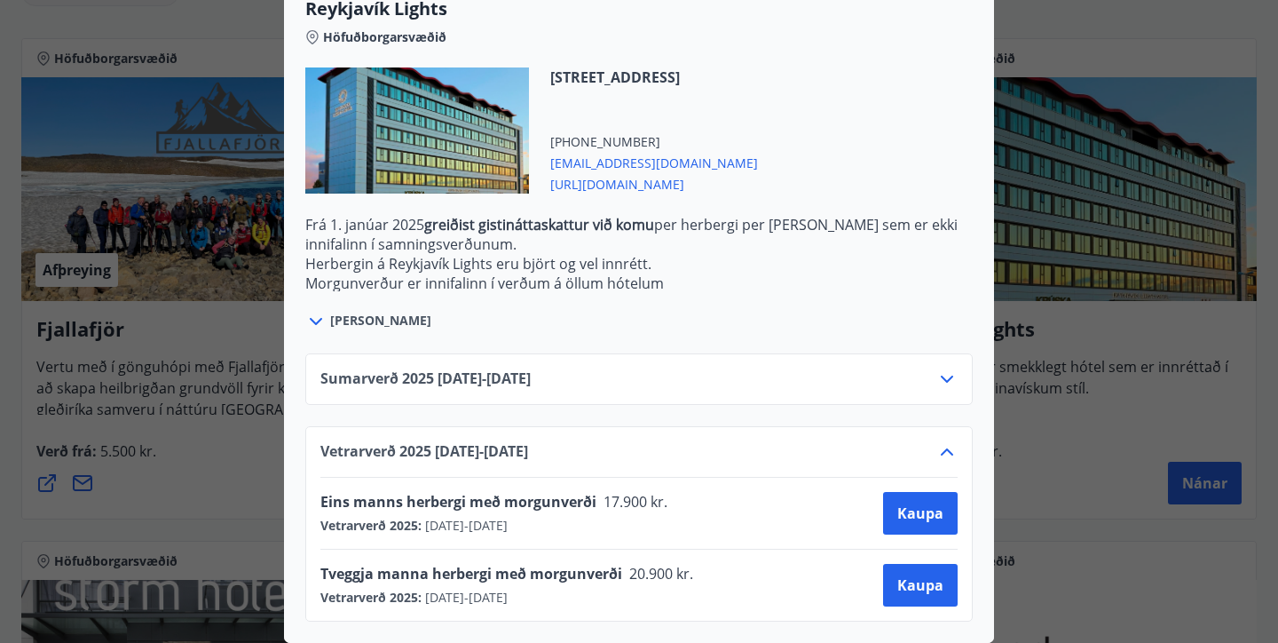
scroll to position [0, 0]
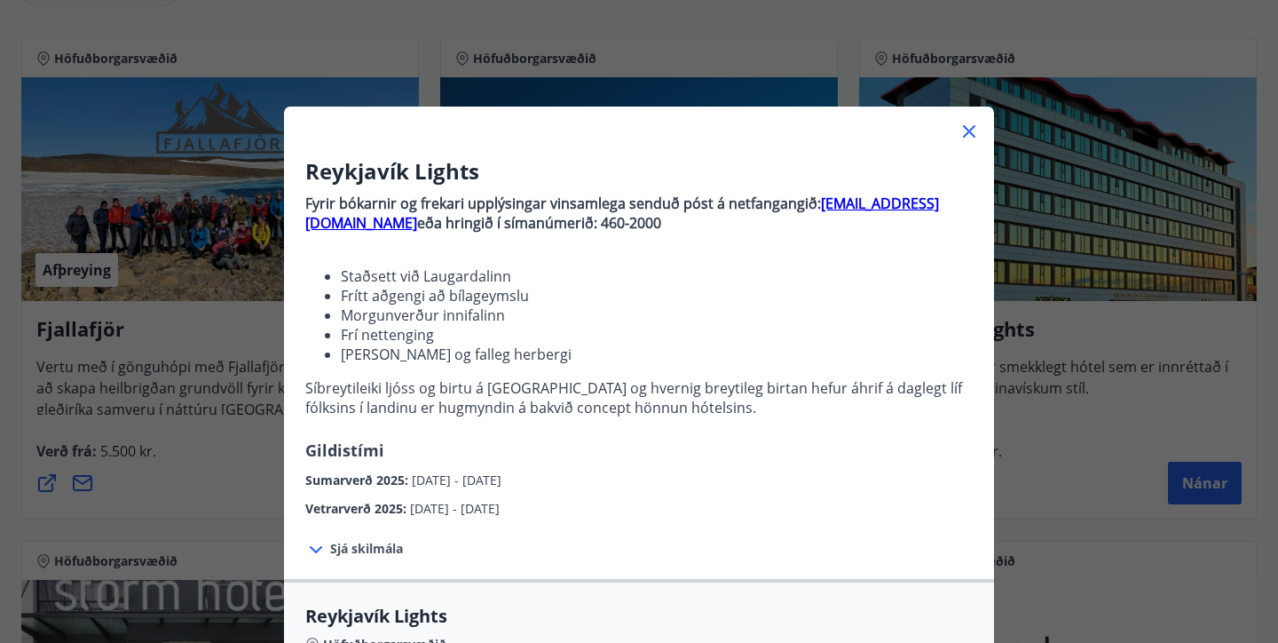
click at [1143, 481] on div "Reykjavík Lights Fyrir bókarnir og frekari upplýsingar vinsamlega senduð póst á…" at bounding box center [639, 321] width 1278 height 643
click at [971, 129] on icon at bounding box center [969, 131] width 12 height 12
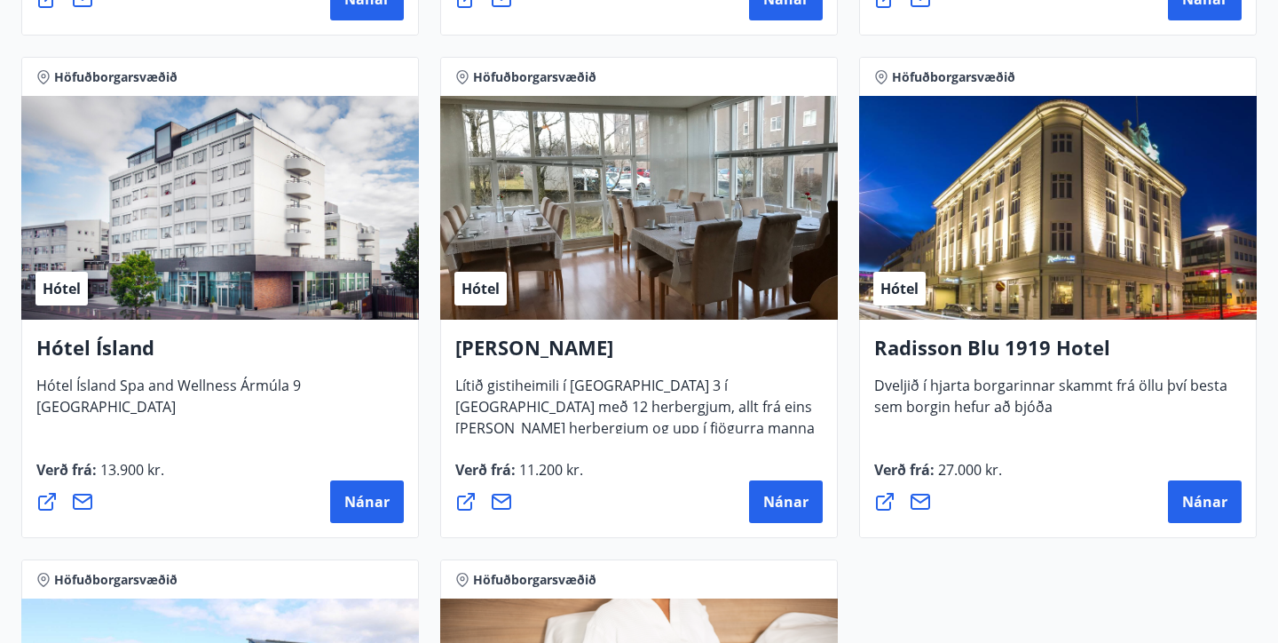
scroll to position [1341, 0]
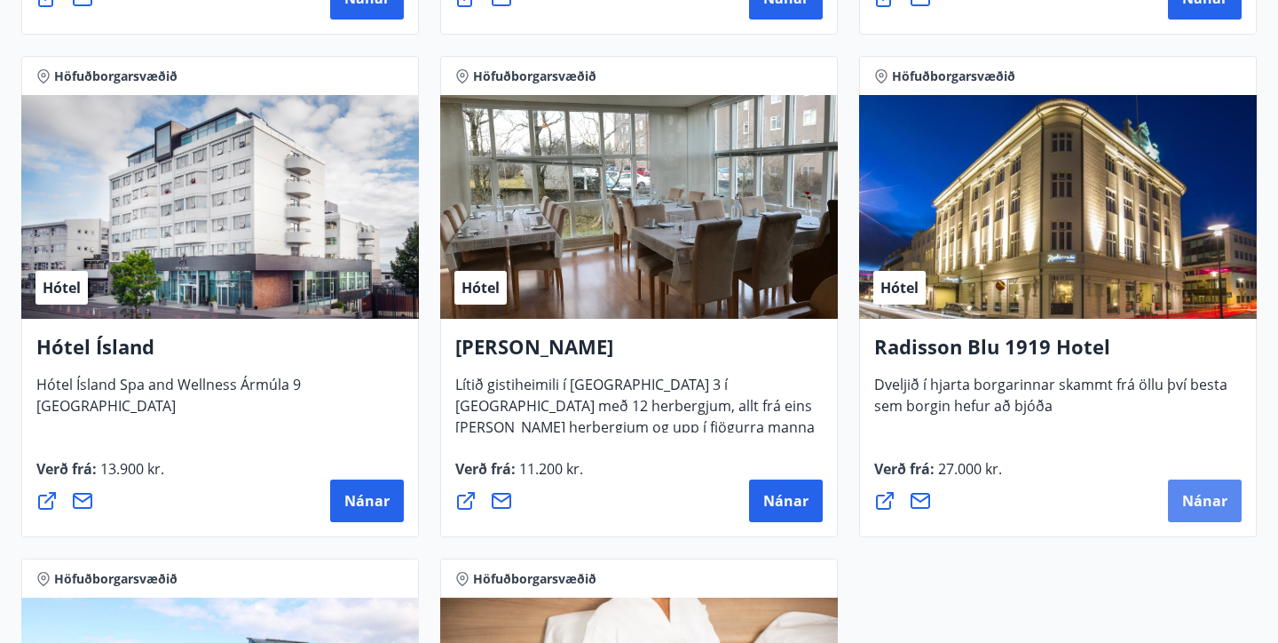
click at [1198, 508] on span "Nánar" at bounding box center [1204, 501] width 45 height 20
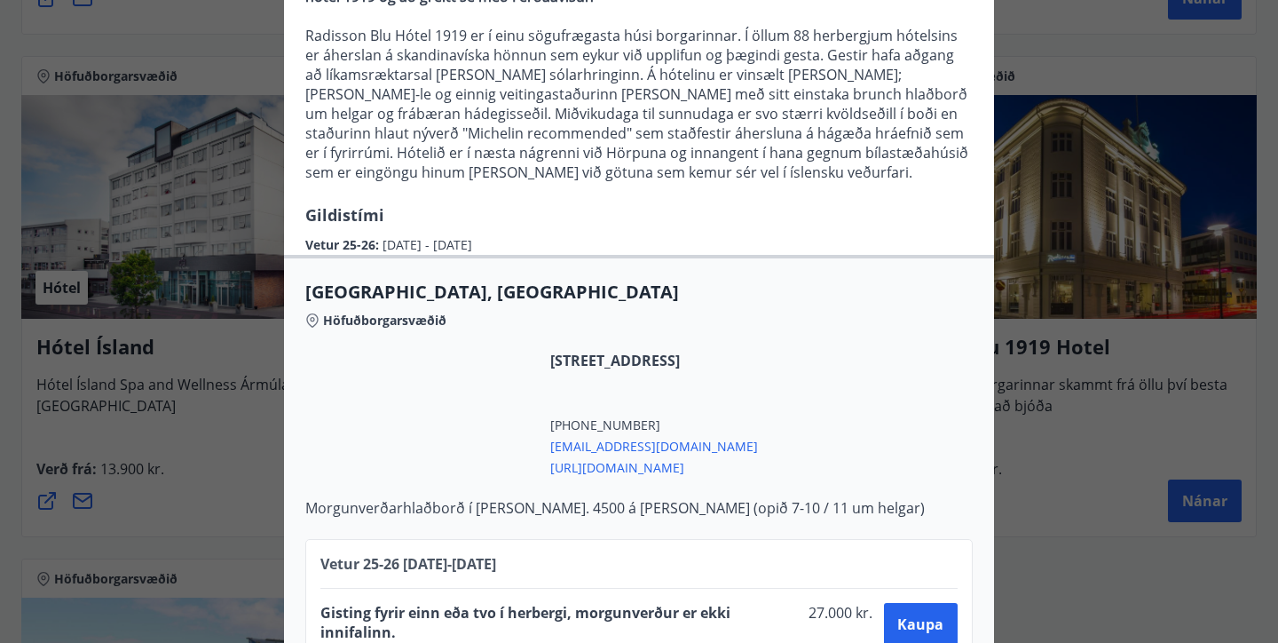
scroll to position [286, 0]
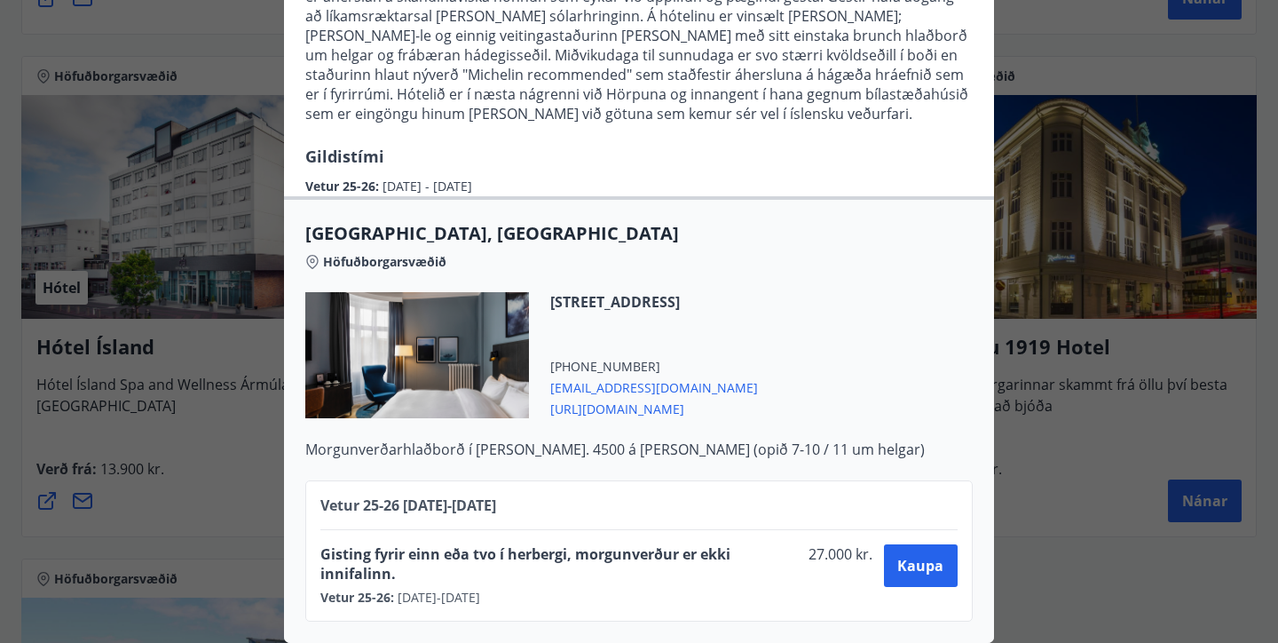
click at [1041, 266] on div "Radisson Blu 1919 Hotel Til að bóka vinsamlegast sendið póst á netfangið [EMAIL…" at bounding box center [639, 36] width 1278 height 643
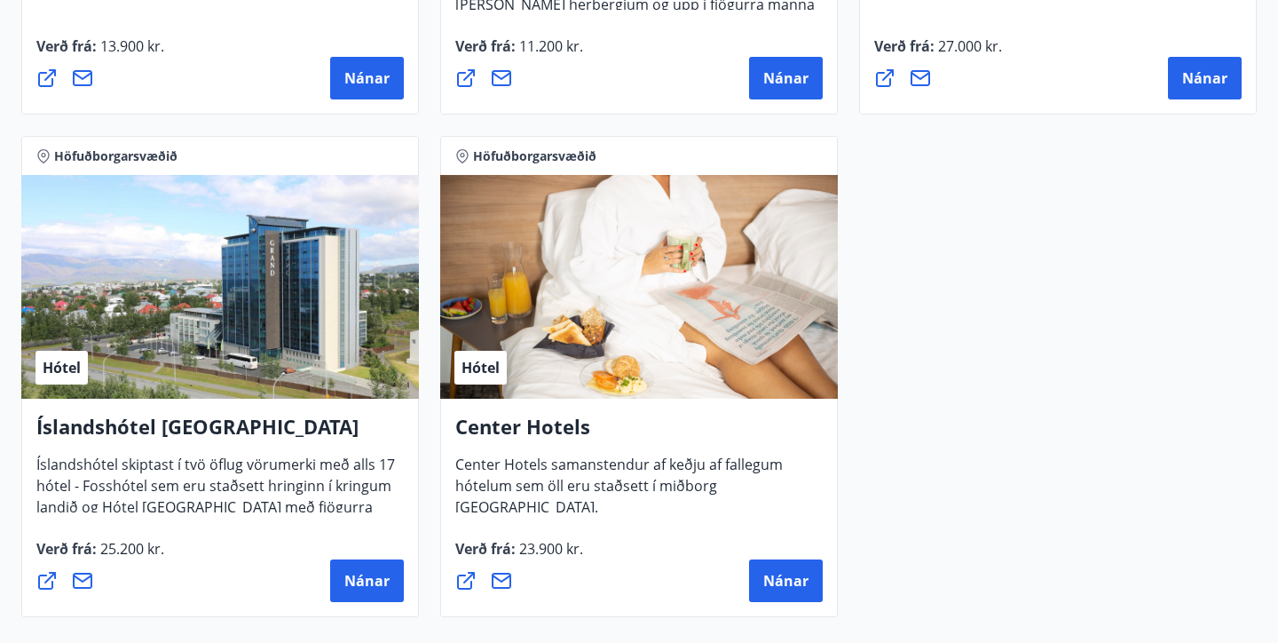
scroll to position [1783, 0]
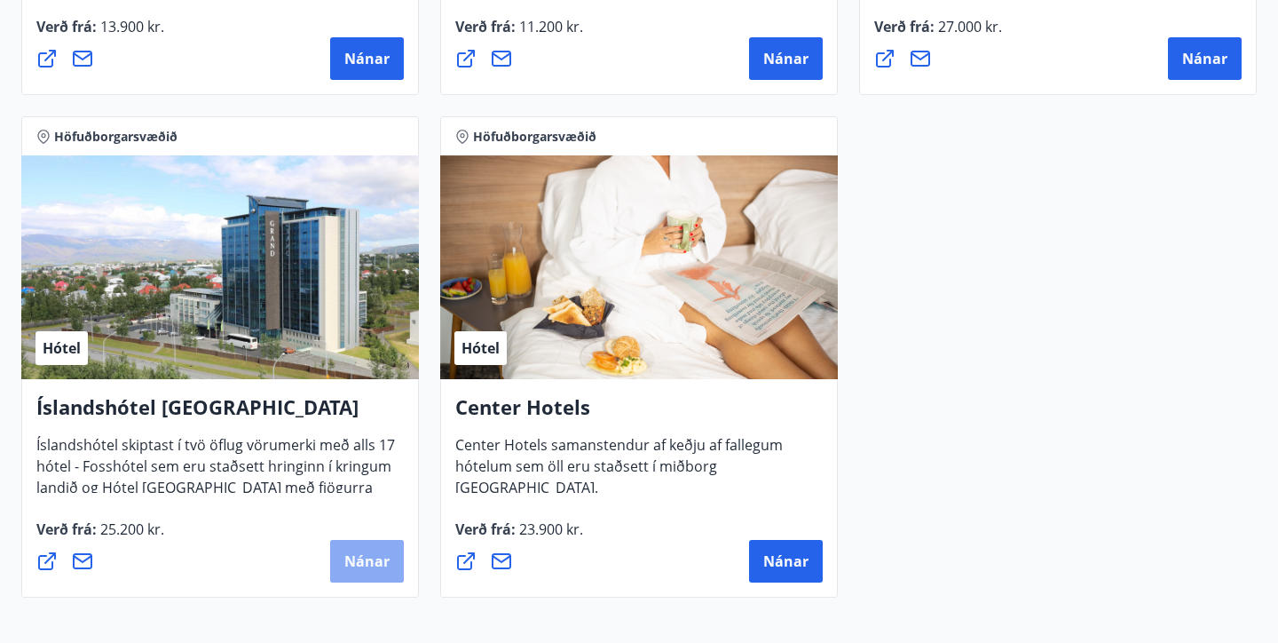
click at [368, 552] on span "Nánar" at bounding box center [366, 561] width 45 height 20
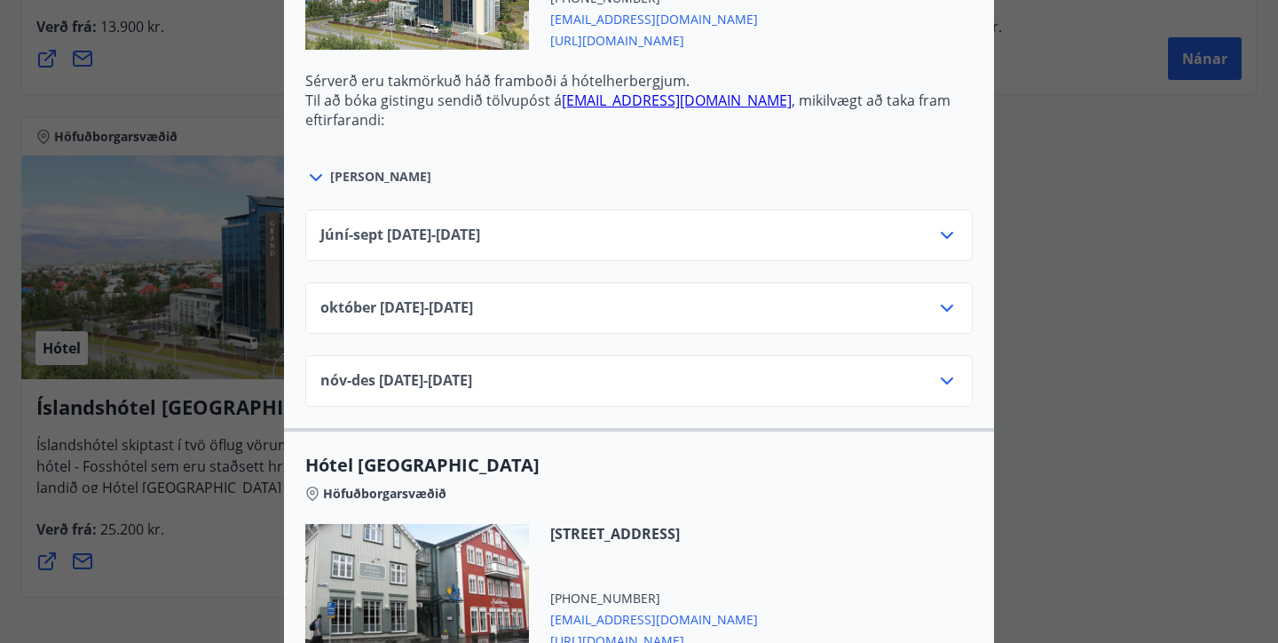
scroll to position [809, 0]
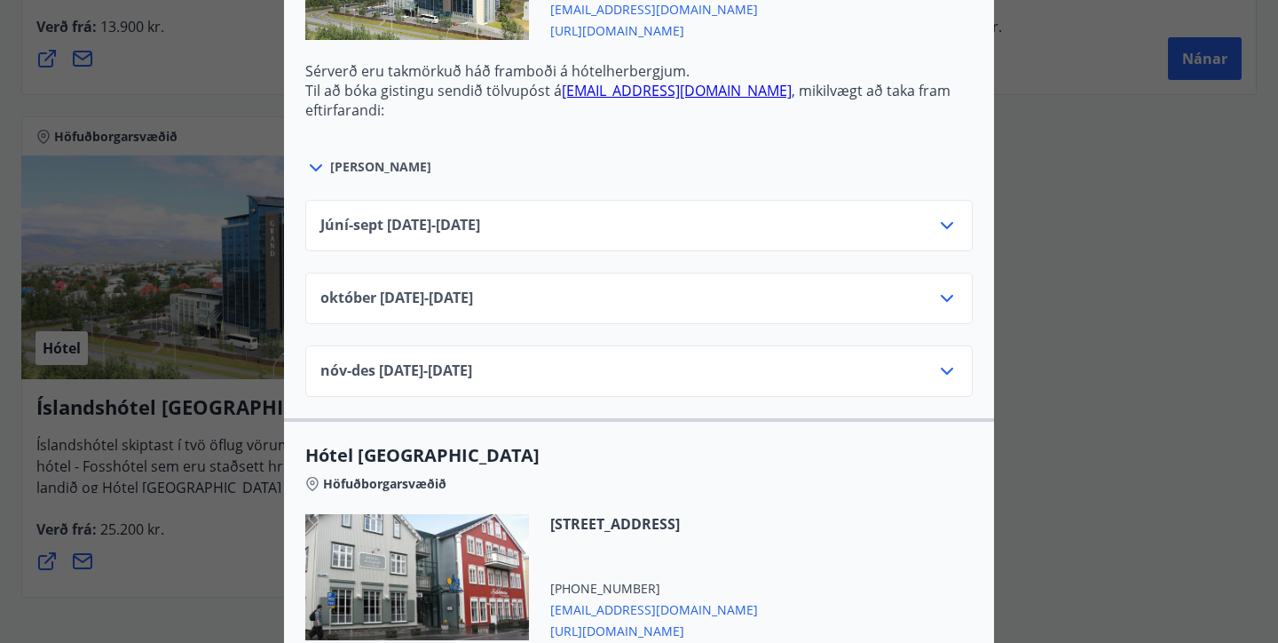
click at [951, 300] on icon at bounding box center [946, 298] width 21 height 21
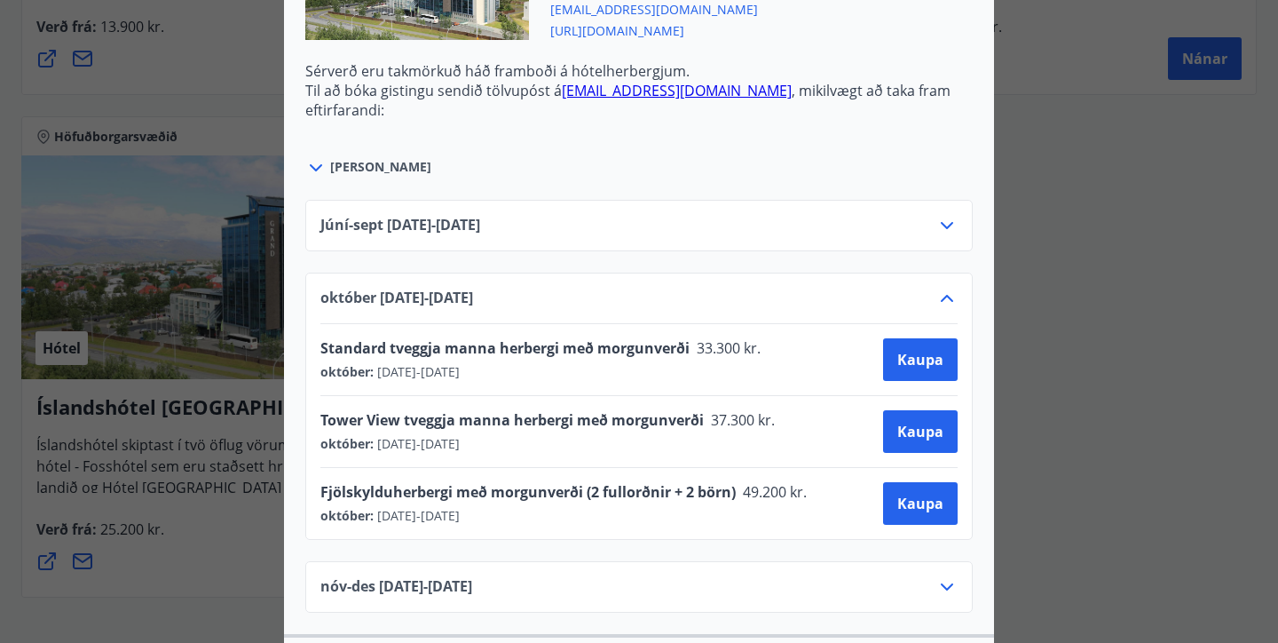
scroll to position [0, 0]
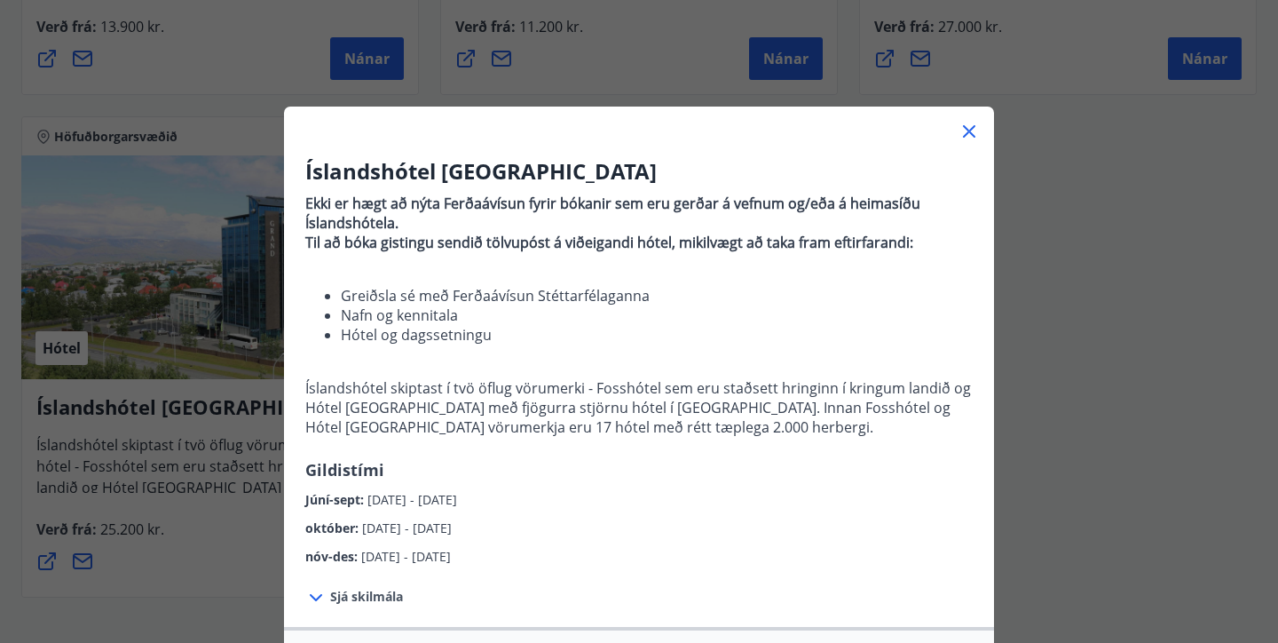
click at [1032, 297] on div "Íslandshótel Reykjavík Ekki er hægt að nýta Ferðaávísun fyrir bókanir sem eru g…" at bounding box center [639, 321] width 1278 height 643
click at [971, 131] on icon at bounding box center [969, 131] width 21 height 21
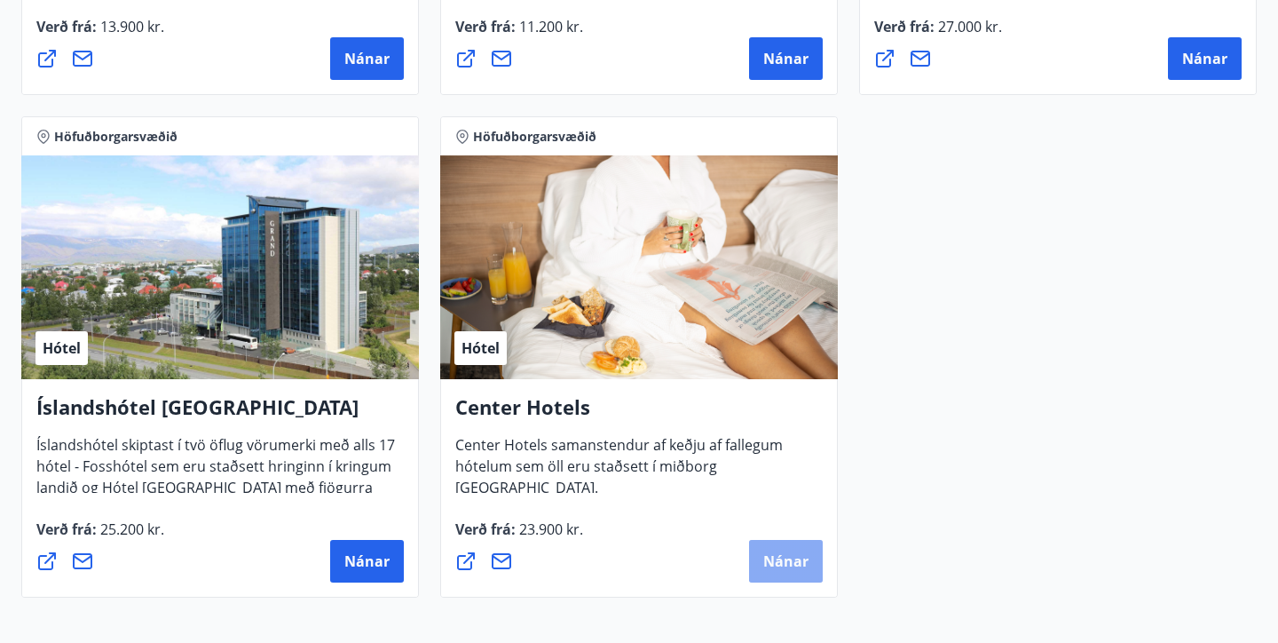
click at [789, 553] on span "Nánar" at bounding box center [785, 561] width 45 height 20
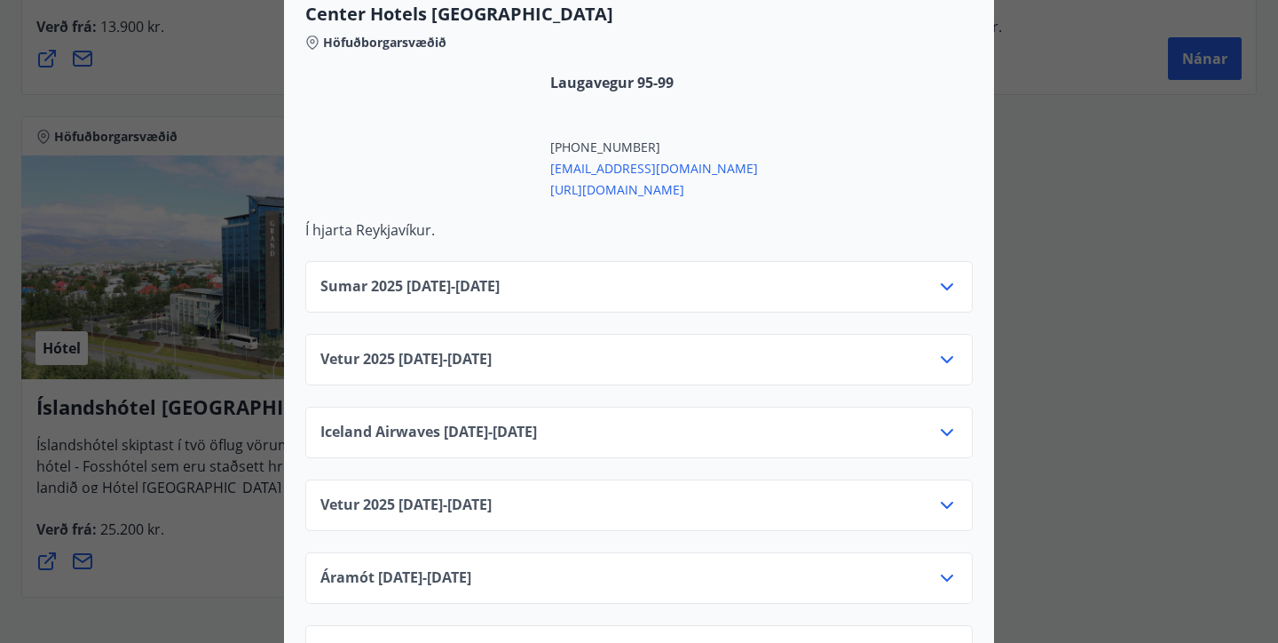
scroll to position [681, 0]
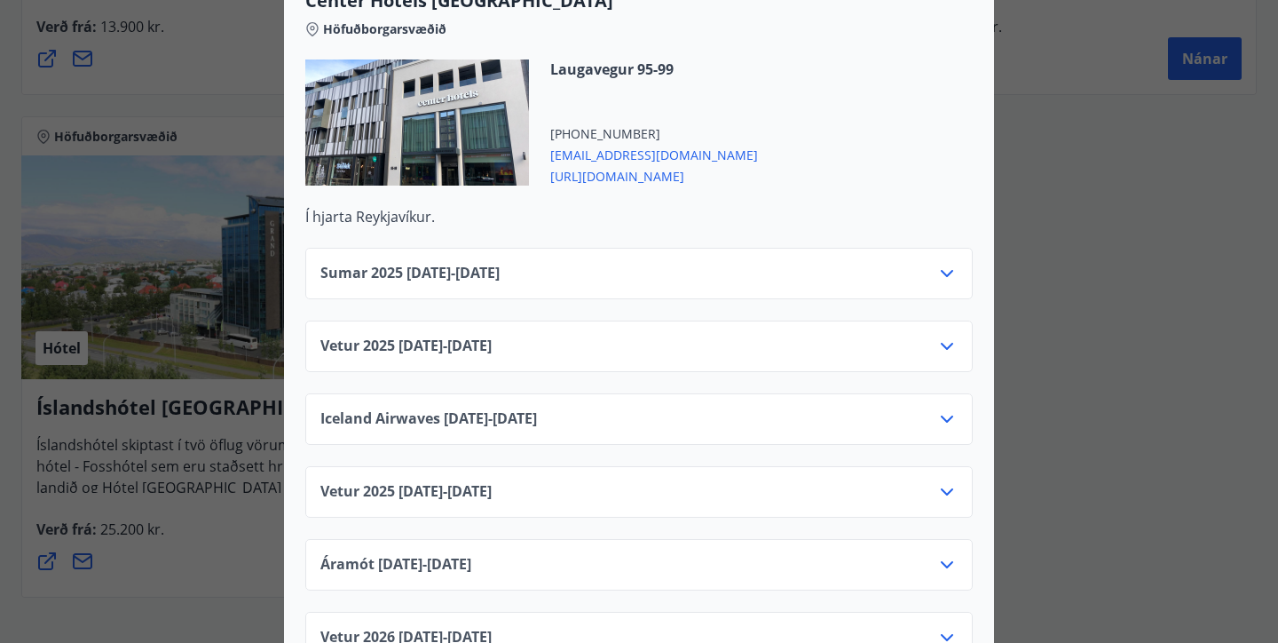
click at [953, 335] on icon at bounding box center [946, 345] width 21 height 21
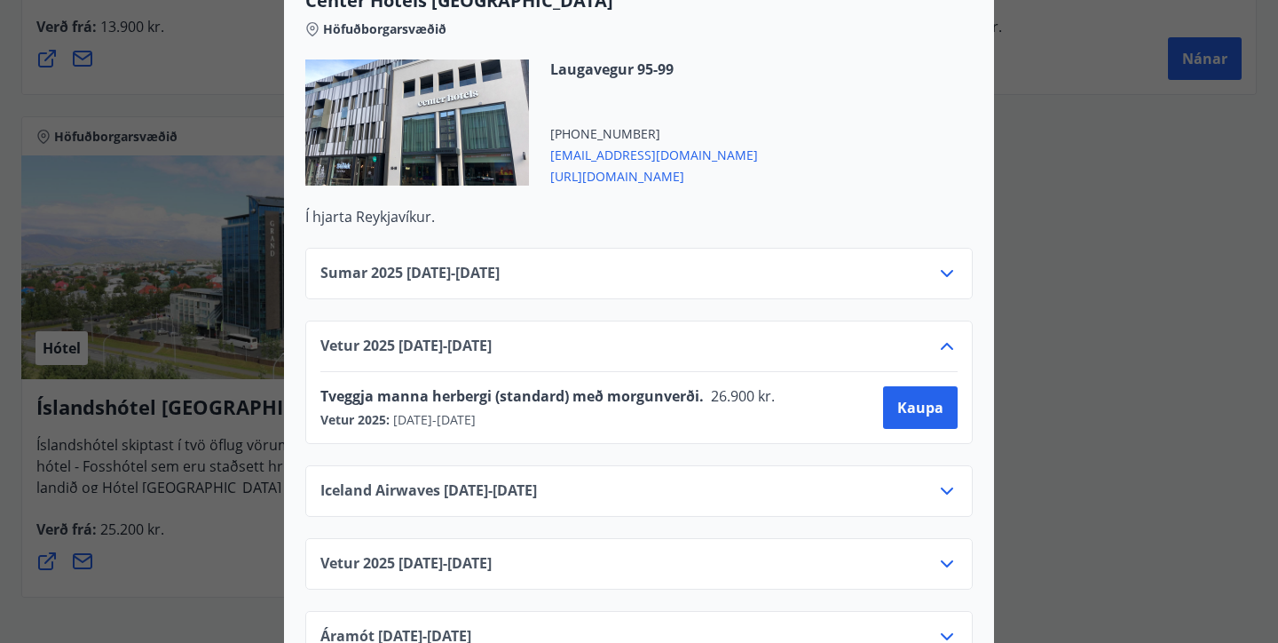
scroll to position [0, 0]
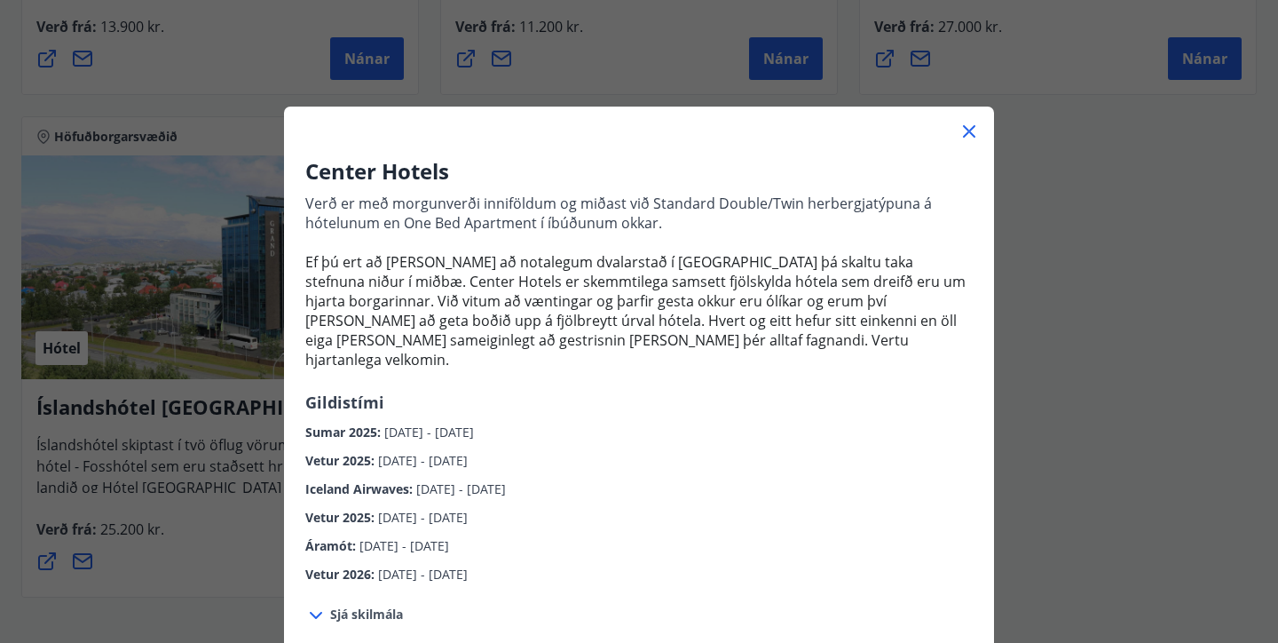
click at [1082, 296] on div "Center Hotels Verð er með morgunverði inniföldum og miðast við Standard Double/…" at bounding box center [639, 321] width 1278 height 643
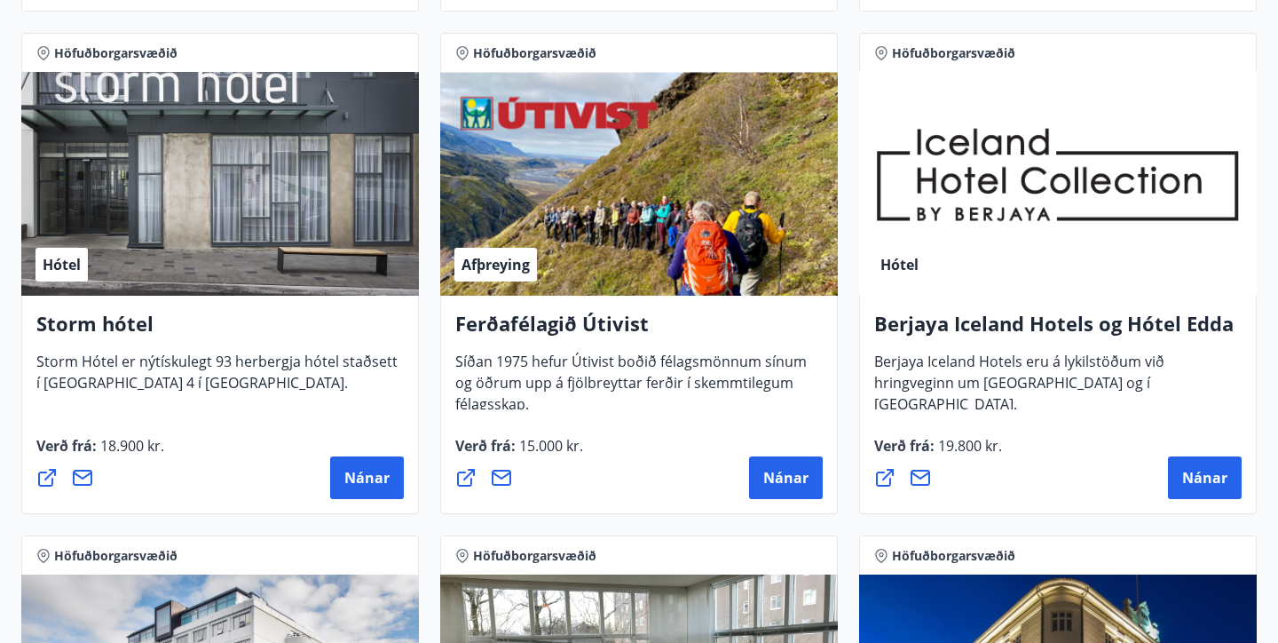
scroll to position [799, 0]
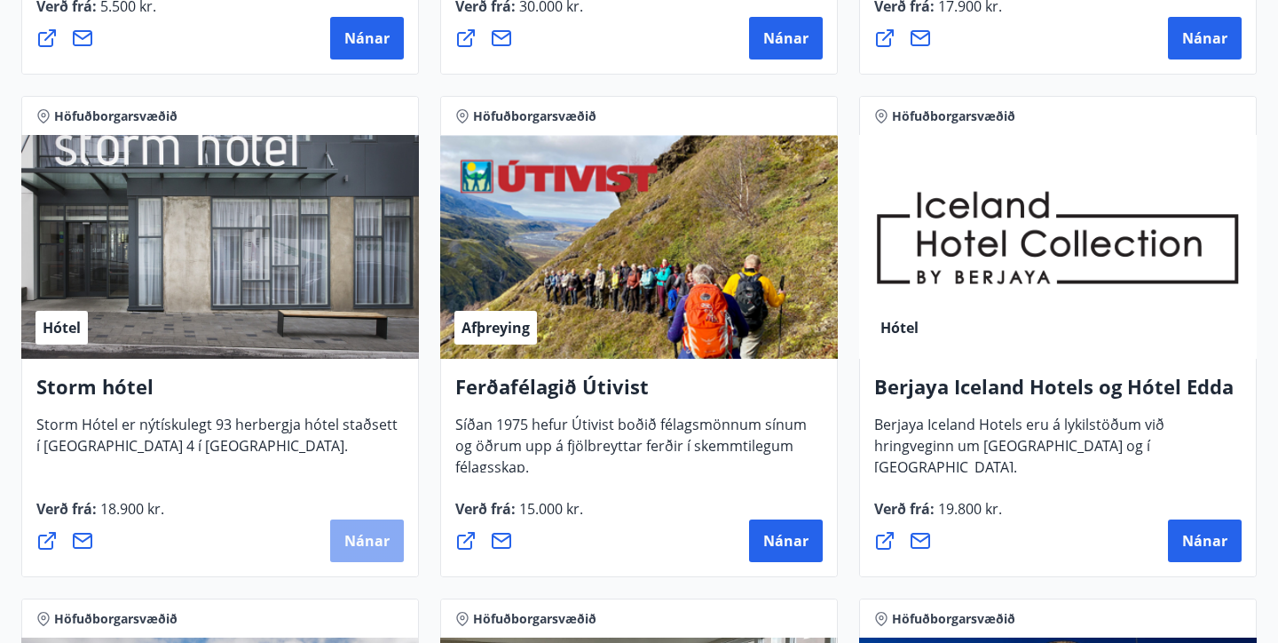
click at [379, 541] on span "Nánar" at bounding box center [366, 541] width 45 height 20
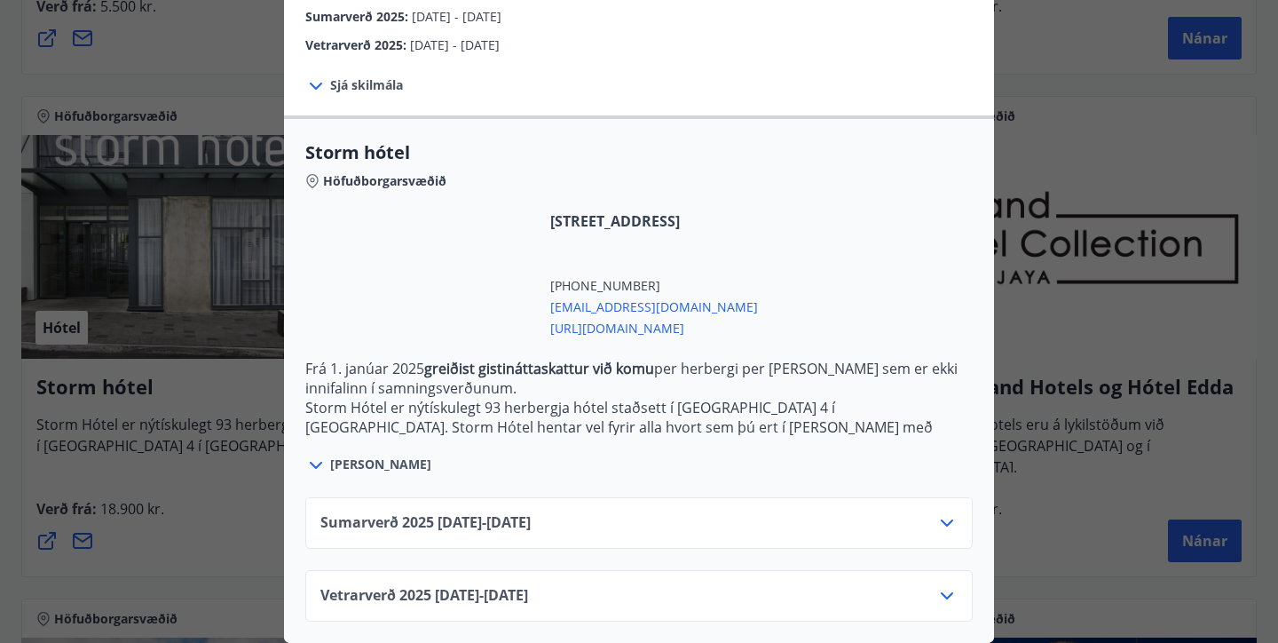
scroll to position [337, 0]
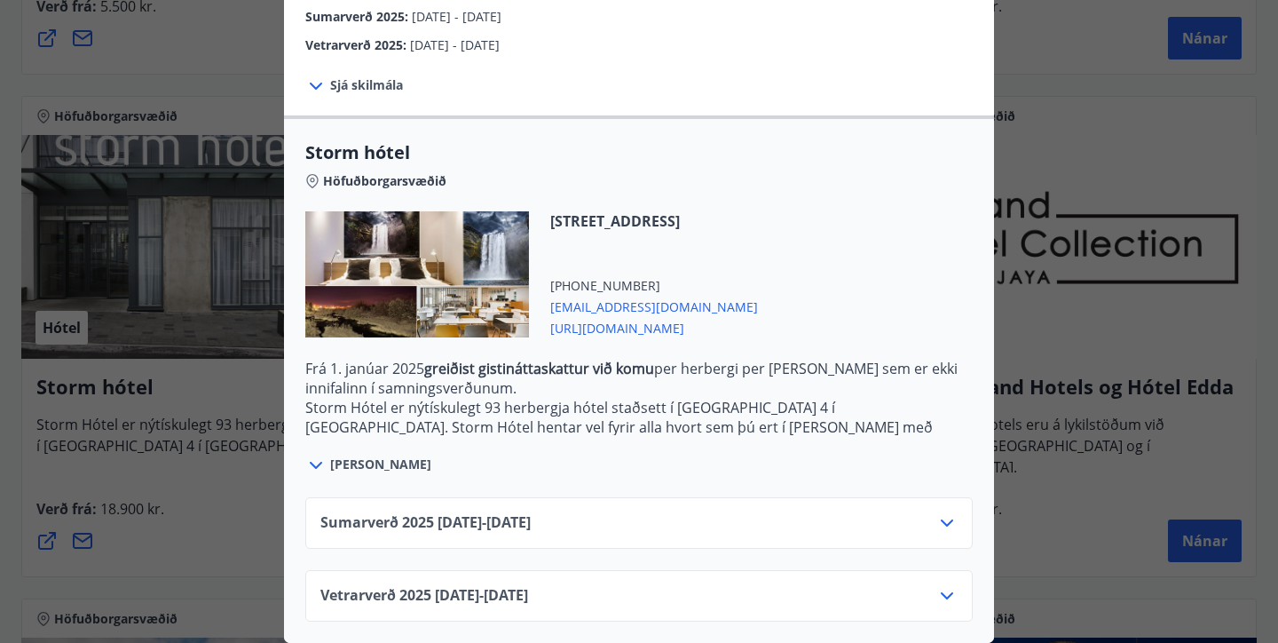
click at [947, 596] on icon at bounding box center [946, 595] width 21 height 21
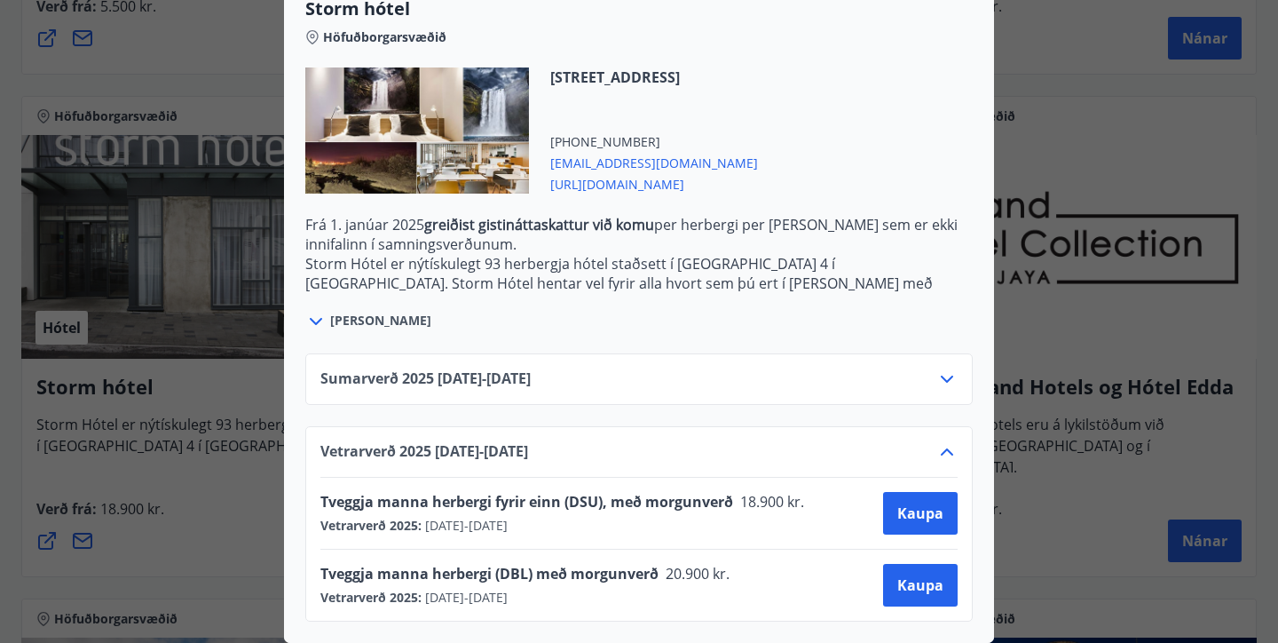
scroll to position [0, 0]
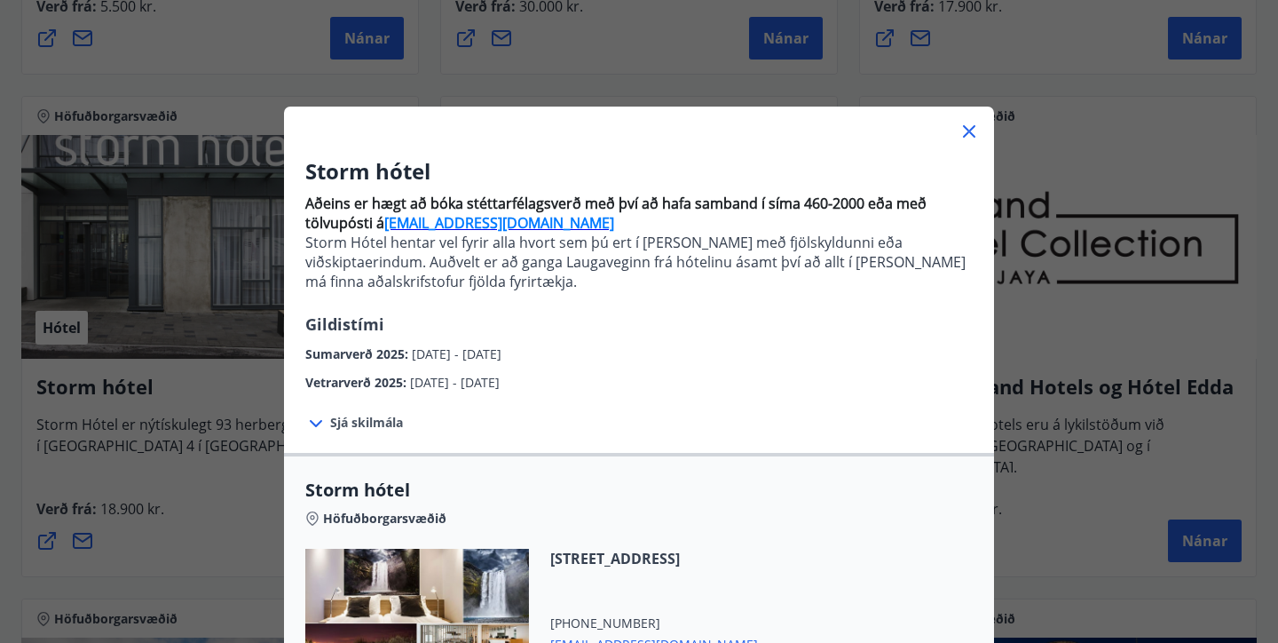
click at [1125, 269] on div "Storm hótel Aðeins er hægt að bóka stéttarfélagsverð með því að hafa samband í …" at bounding box center [639, 321] width 1278 height 643
click at [969, 131] on icon at bounding box center [969, 131] width 3 height 3
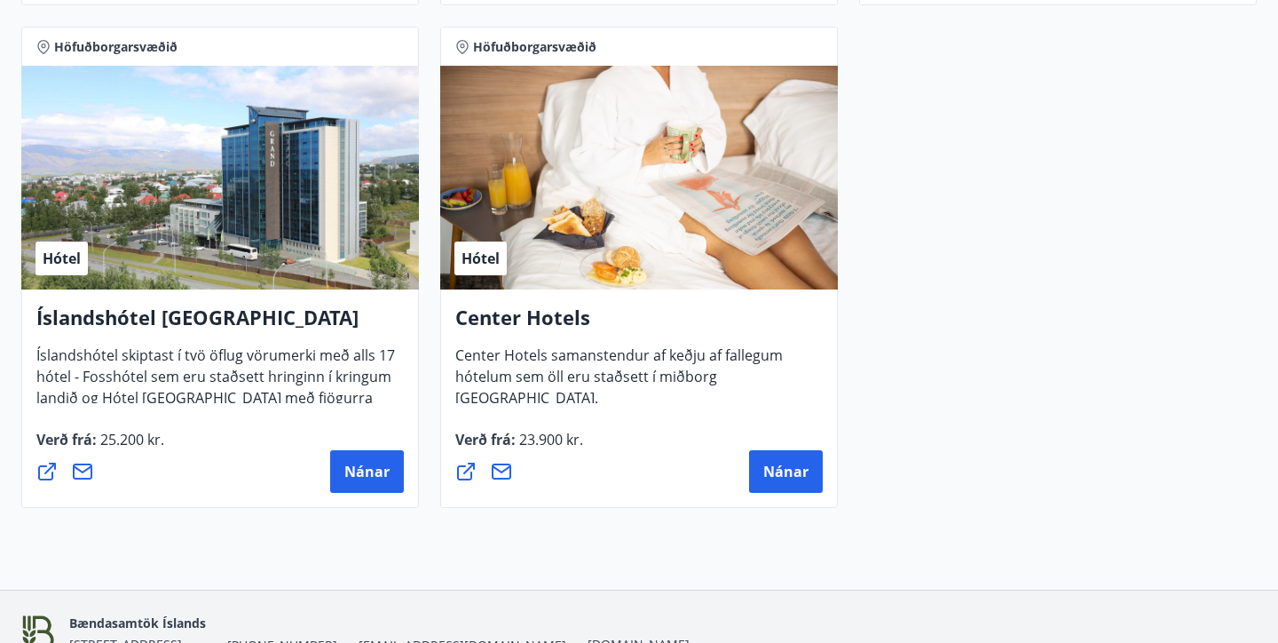
scroll to position [1879, 0]
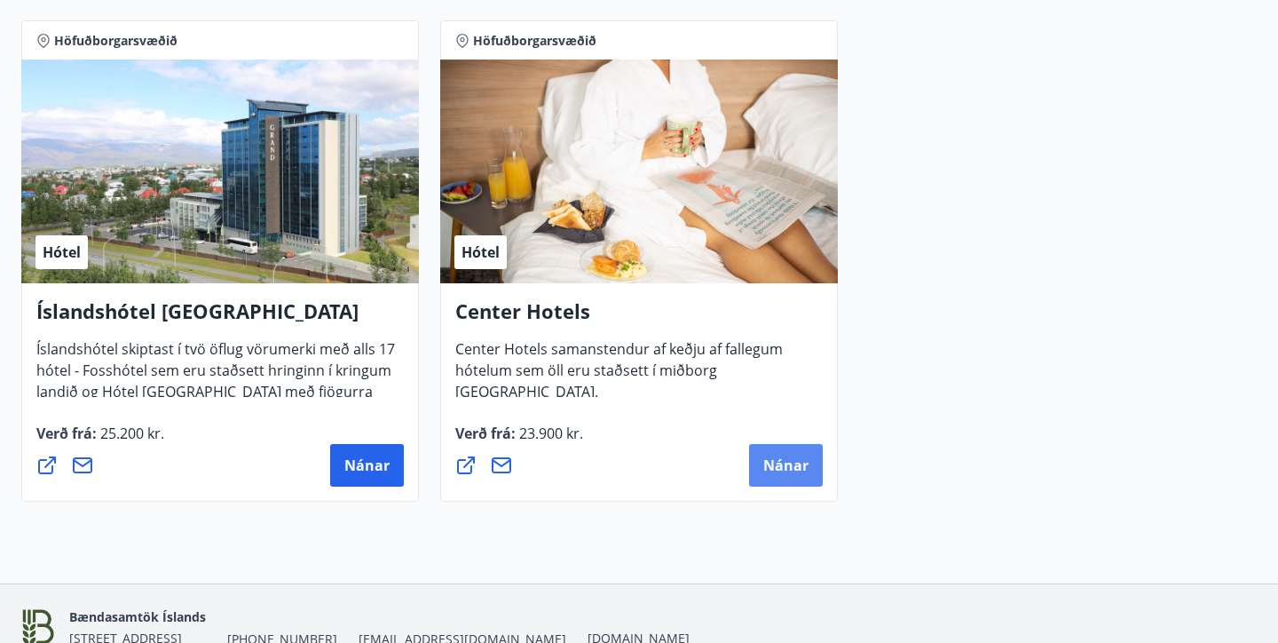
click at [777, 468] on span "Nánar" at bounding box center [785, 465] width 45 height 20
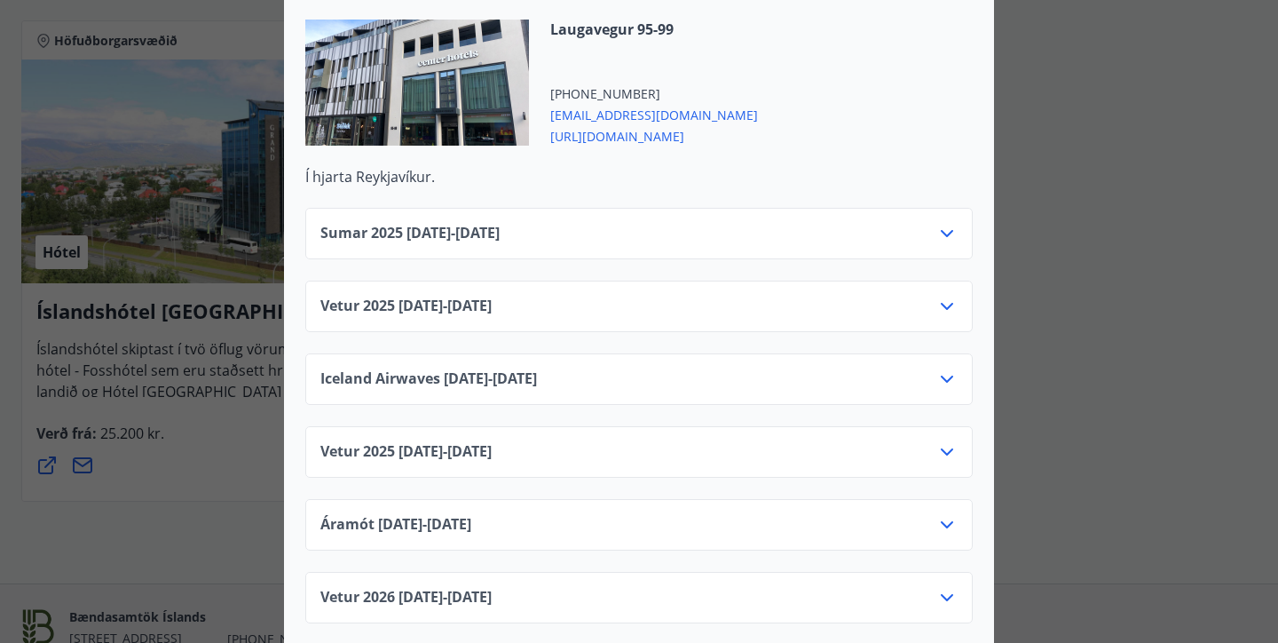
scroll to position [737, 0]
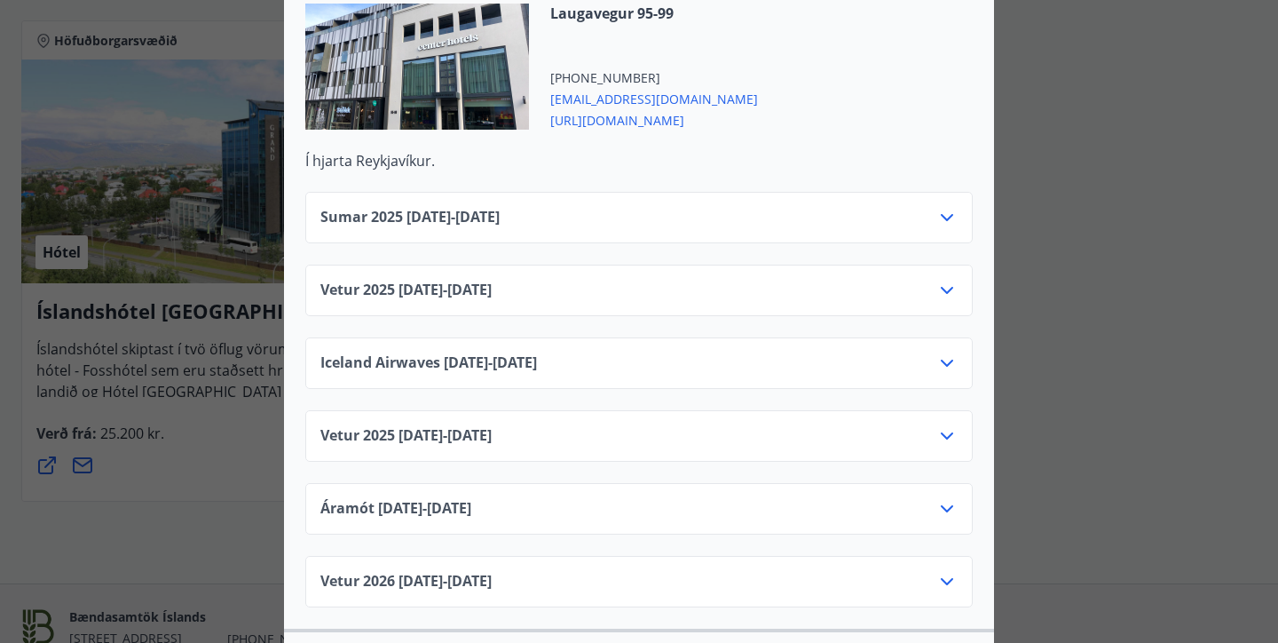
click at [953, 280] on icon at bounding box center [946, 290] width 21 height 21
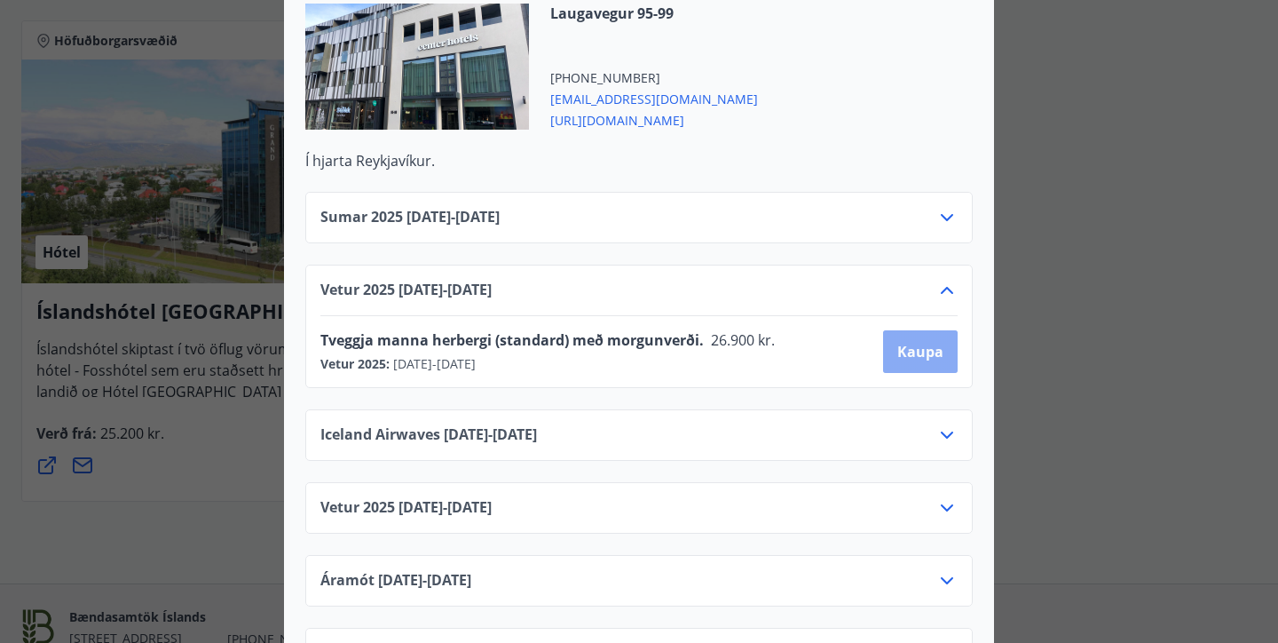
click at [922, 330] on button "Kaupa" at bounding box center [920, 351] width 75 height 43
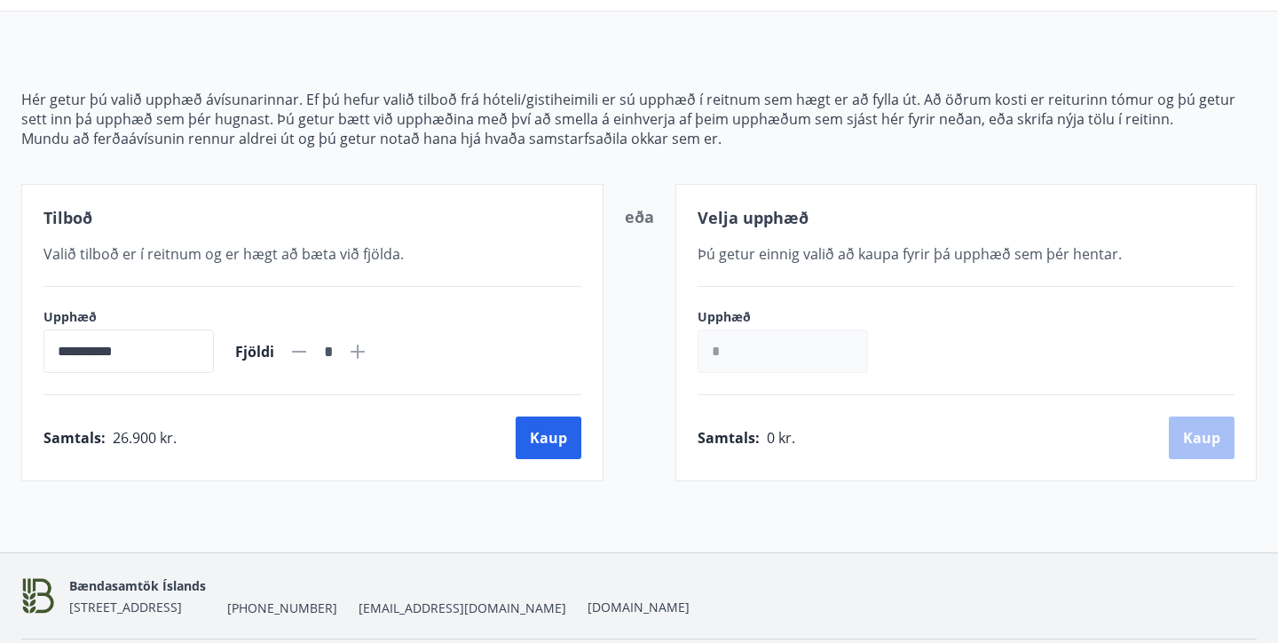
click at [368, 352] on icon at bounding box center [357, 351] width 21 height 21
click at [310, 348] on icon at bounding box center [298, 351] width 21 height 21
type input "*"
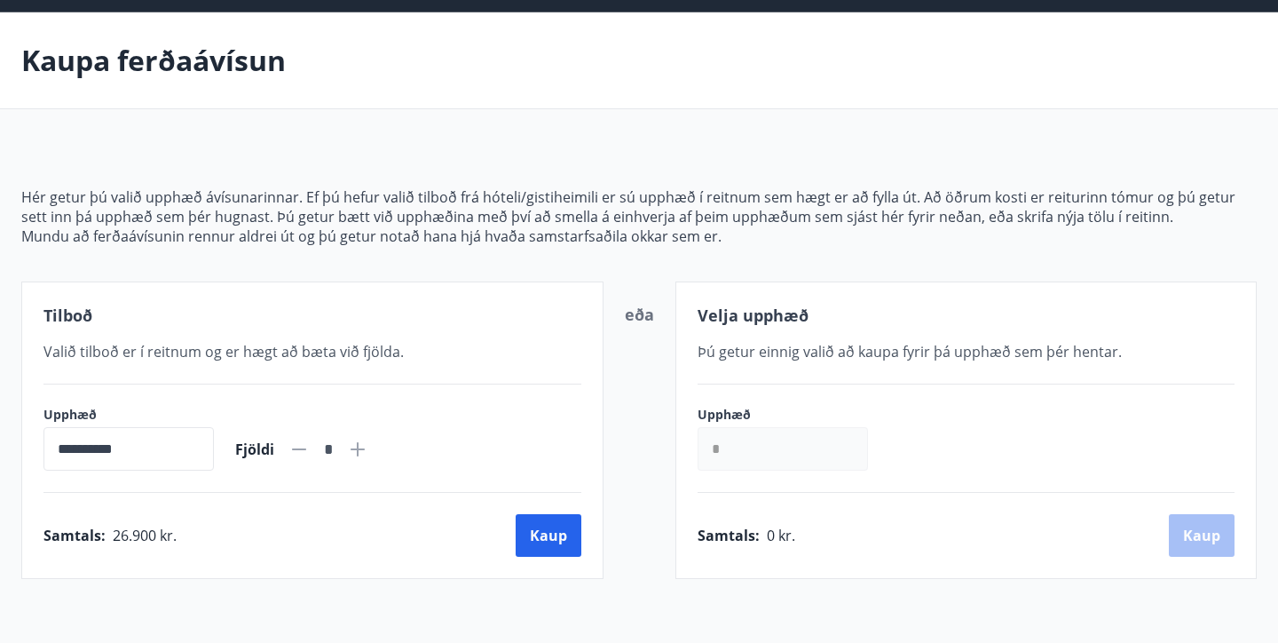
scroll to position [57, 0]
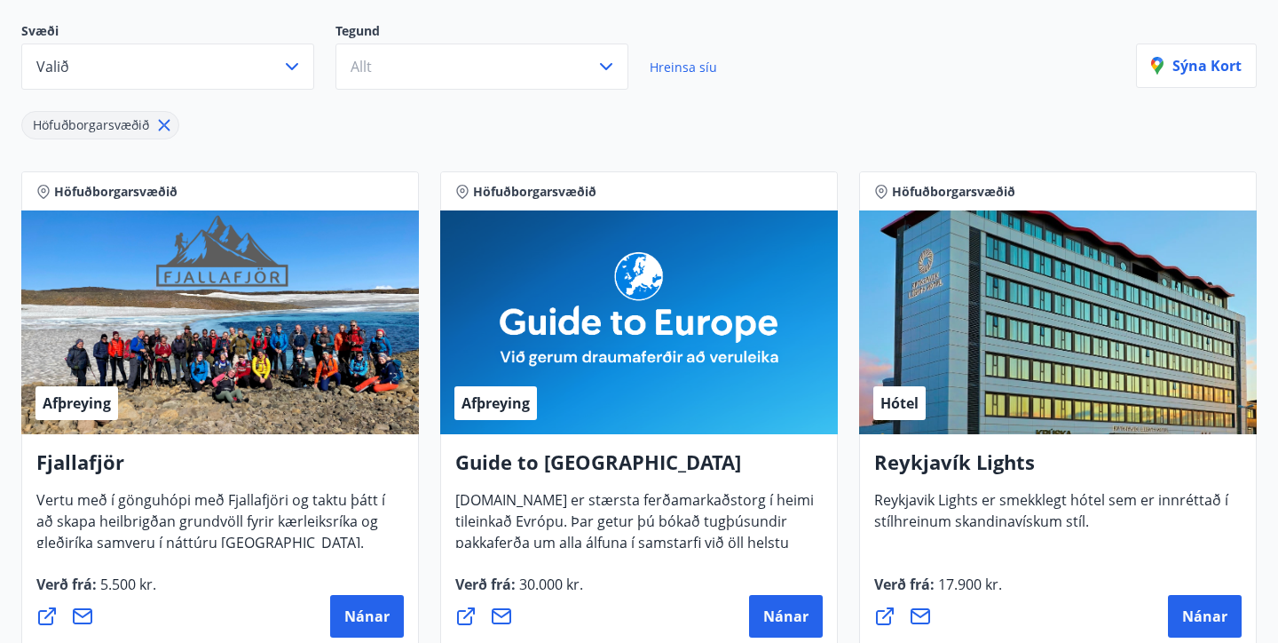
scroll to position [217, 0]
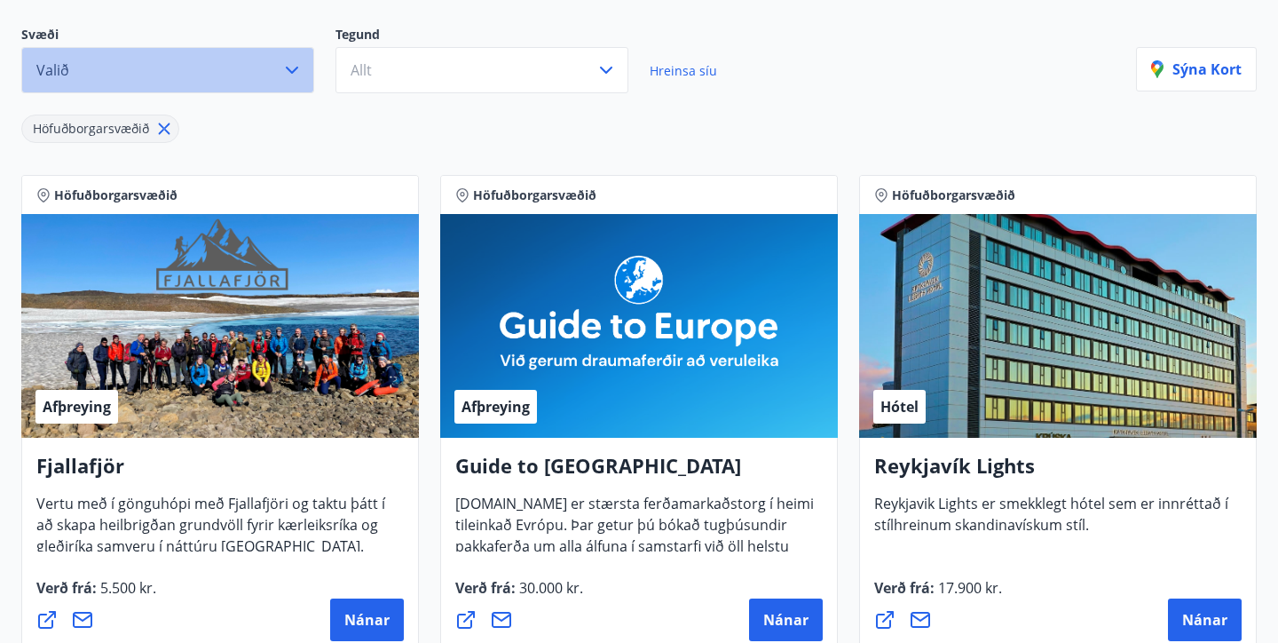
click at [292, 72] on icon "button" at bounding box center [292, 70] width 12 height 7
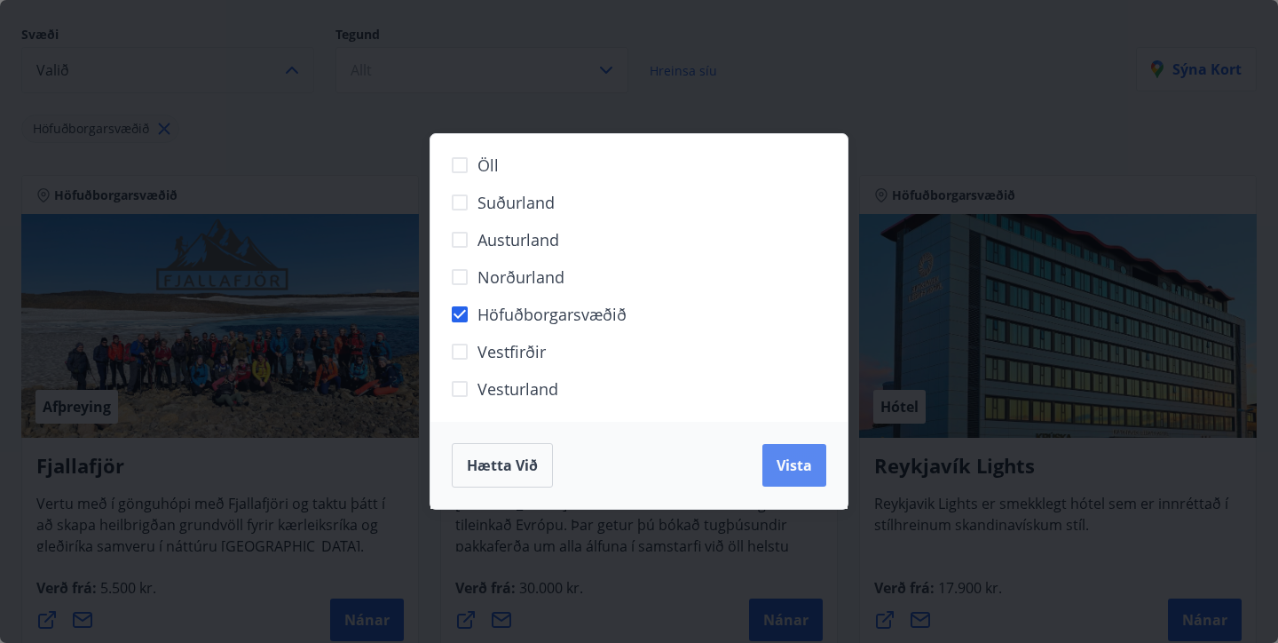
click at [808, 475] on button "Vista" at bounding box center [794, 465] width 64 height 43
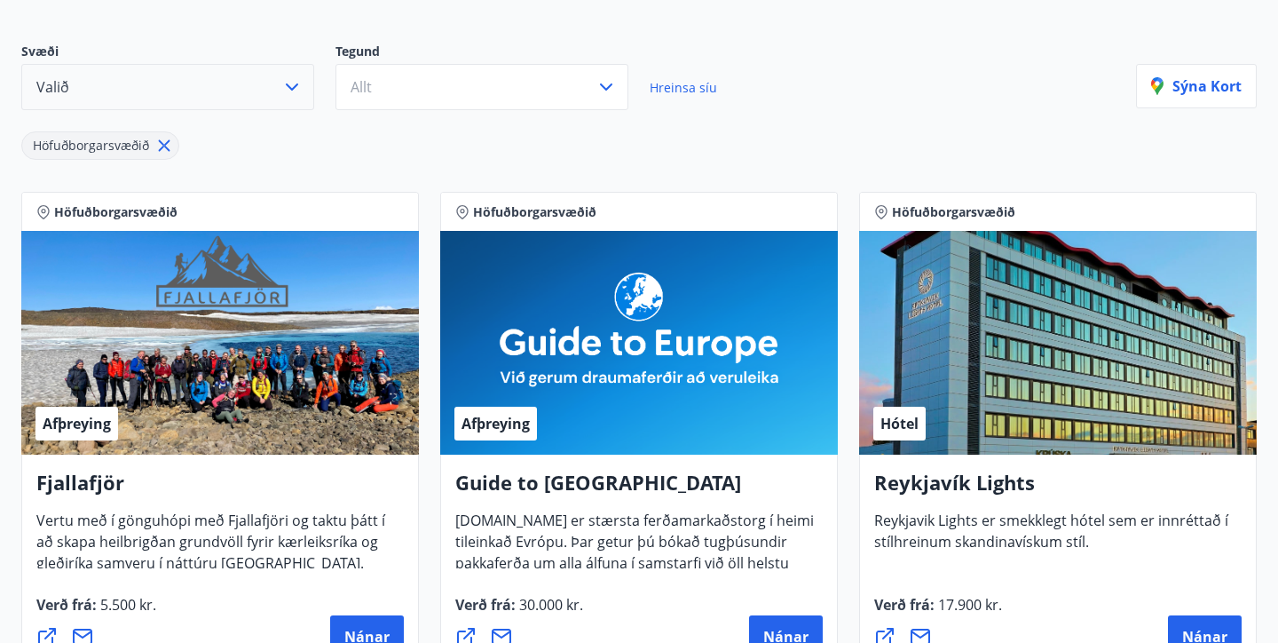
scroll to position [189, 0]
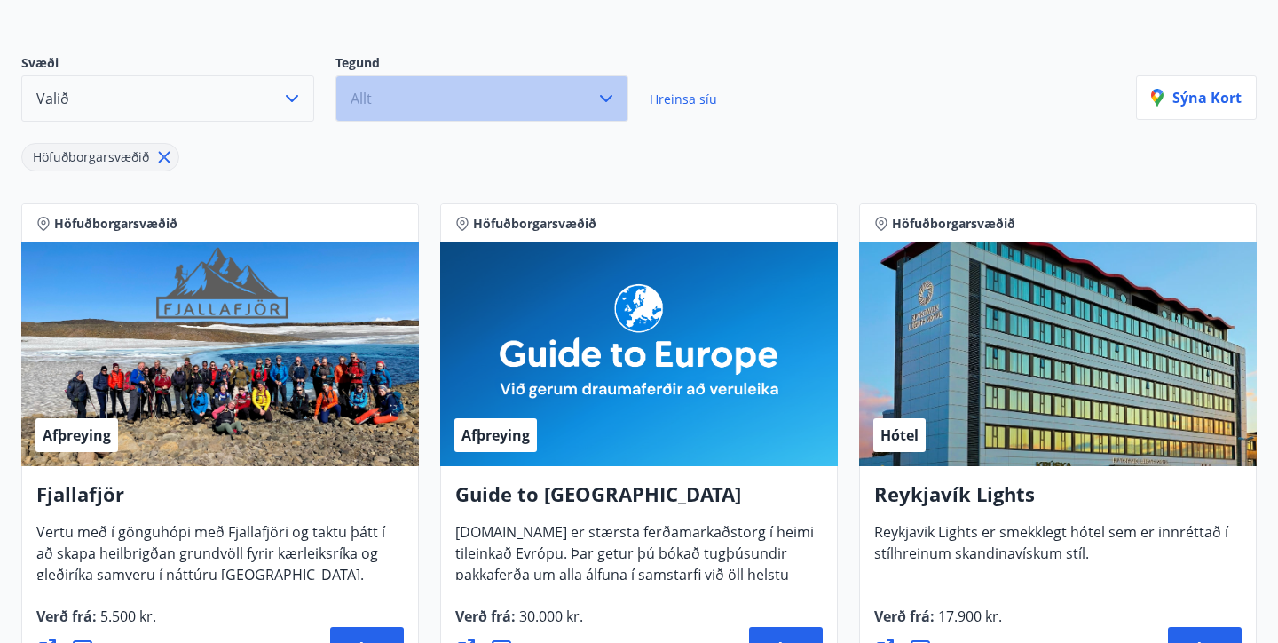
click at [612, 99] on icon "button" at bounding box center [606, 98] width 21 height 21
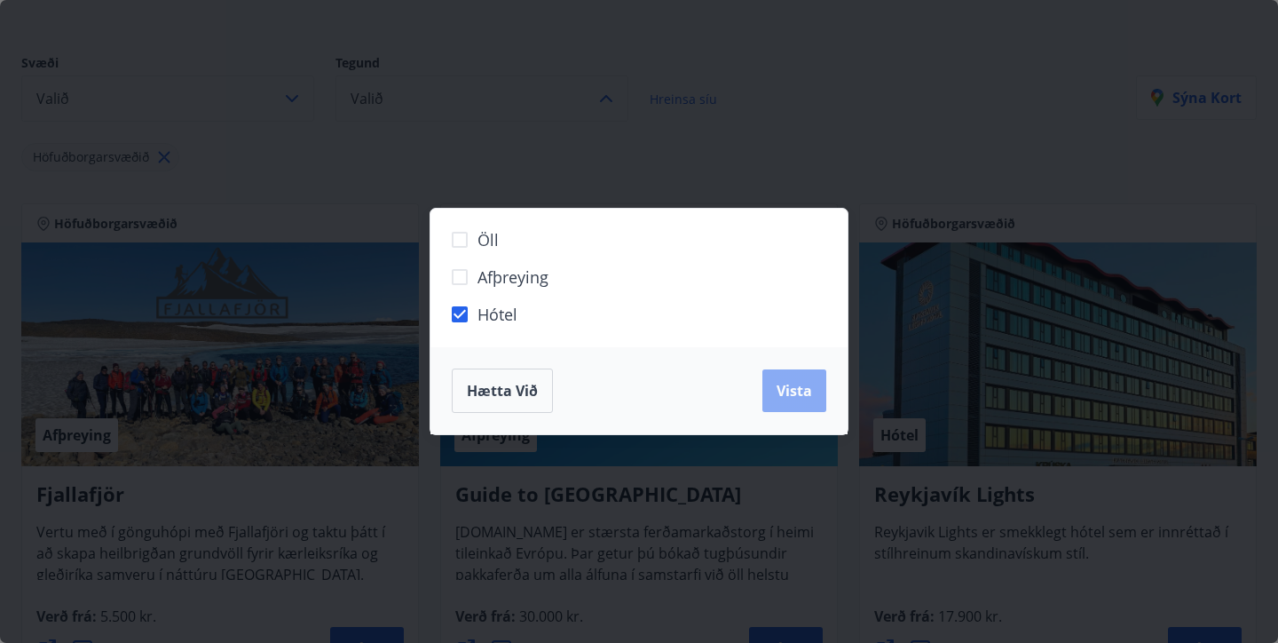
click at [791, 399] on span "Vista" at bounding box center [795, 391] width 36 height 20
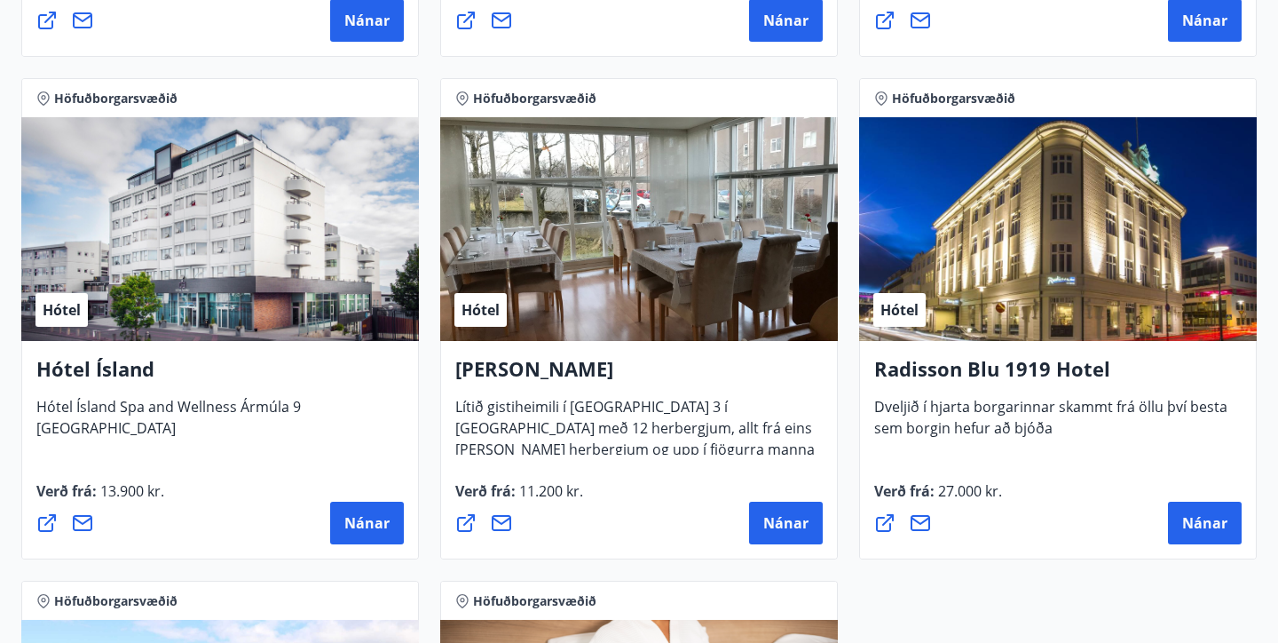
scroll to position [816, 0]
